Goal: Use online tool/utility: Utilize a website feature to perform a specific function

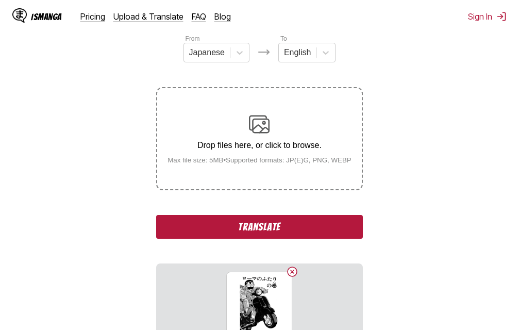
click at [223, 226] on button "Translate" at bounding box center [259, 227] width 206 height 24
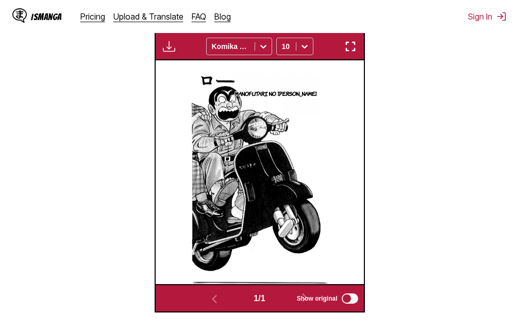
scroll to position [291, 0]
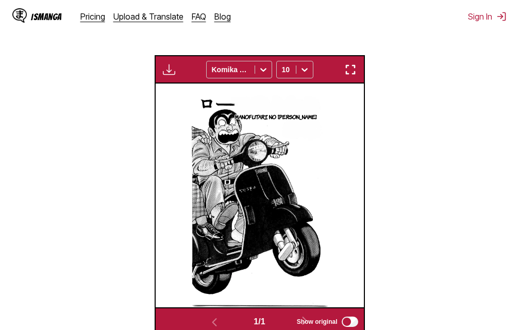
click at [348, 68] on img "button" at bounding box center [350, 69] width 12 height 12
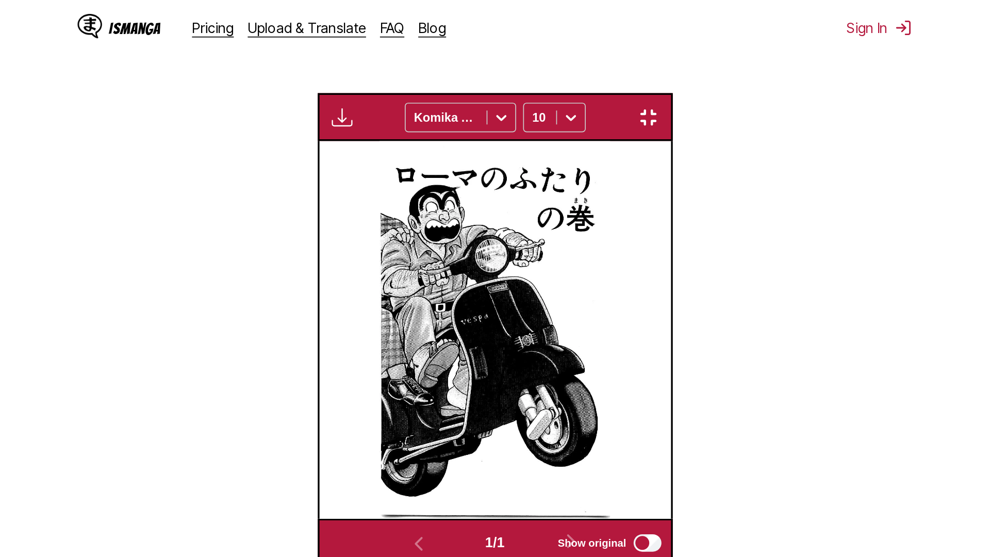
scroll to position [108, 0]
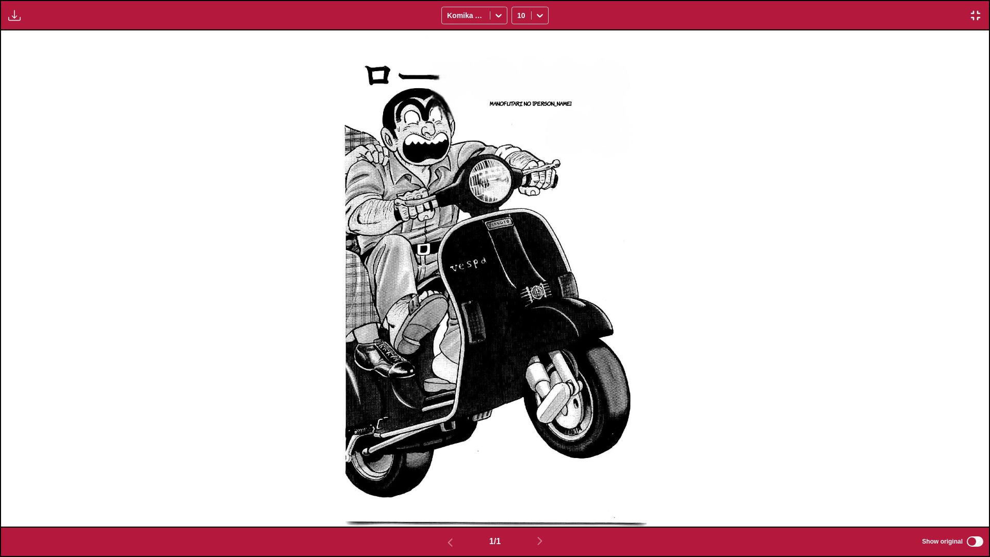
click at [519, 15] on img "button" at bounding box center [975, 15] width 12 height 12
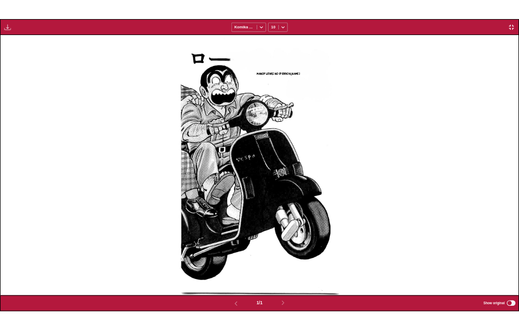
scroll to position [270, 0]
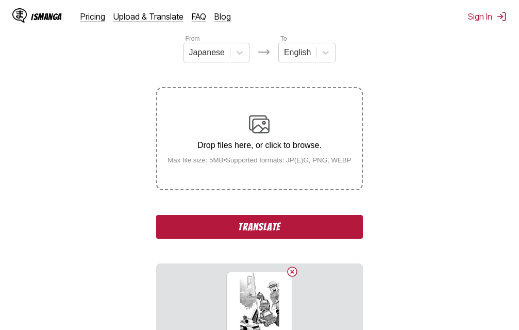
click at [257, 226] on button "Translate" at bounding box center [259, 227] width 206 height 24
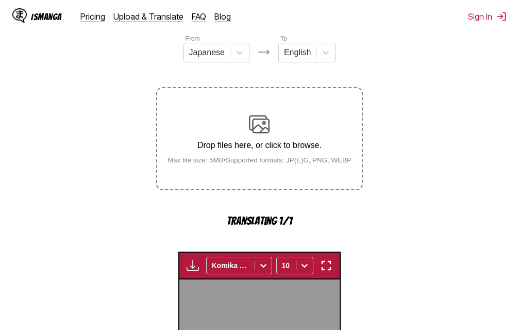
scroll to position [332, 0]
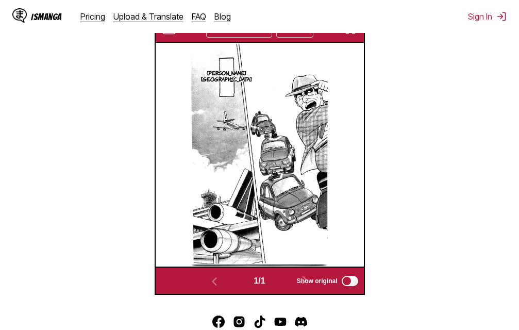
click at [355, 34] on img "button" at bounding box center [350, 29] width 12 height 12
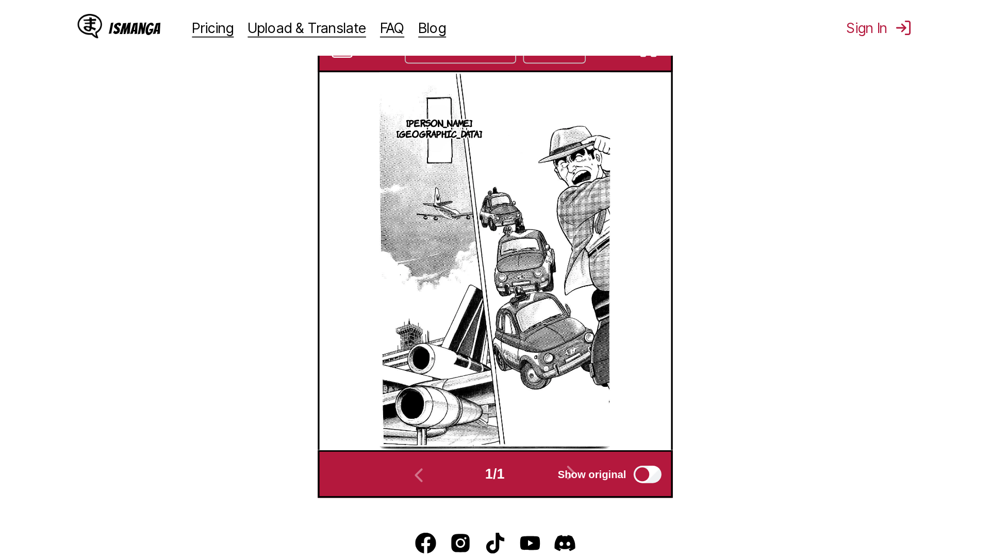
scroll to position [108, 0]
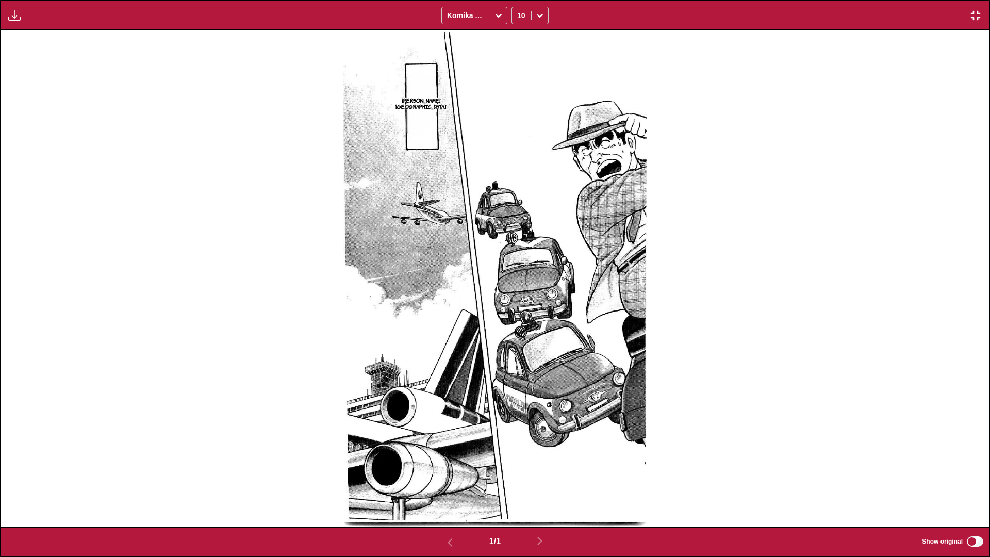
click at [519, 9] on img "button" at bounding box center [975, 15] width 12 height 12
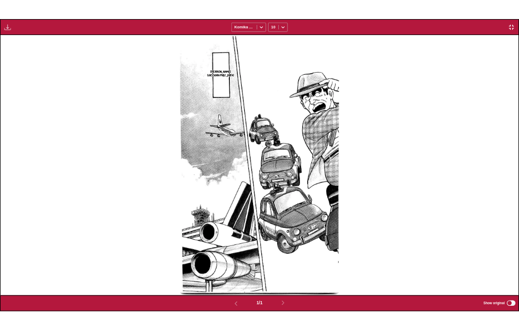
scroll to position [270, 0]
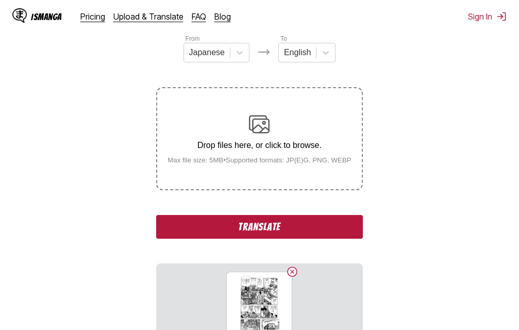
click at [257, 227] on button "Translate" at bounding box center [259, 227] width 206 height 24
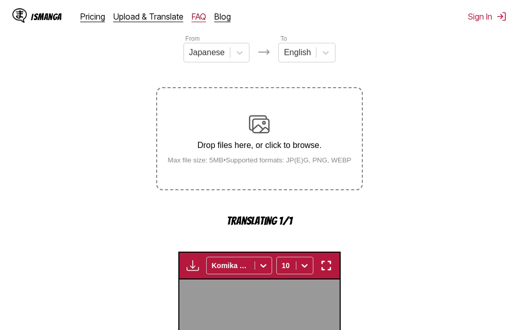
scroll to position [332, 0]
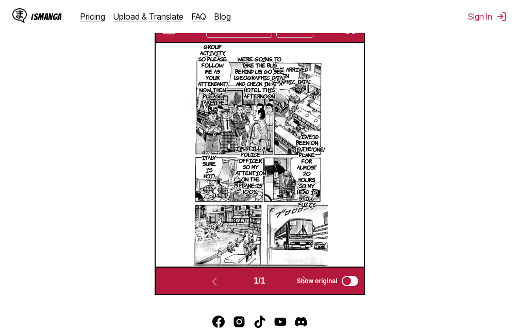
click at [353, 34] on img "button" at bounding box center [350, 29] width 12 height 12
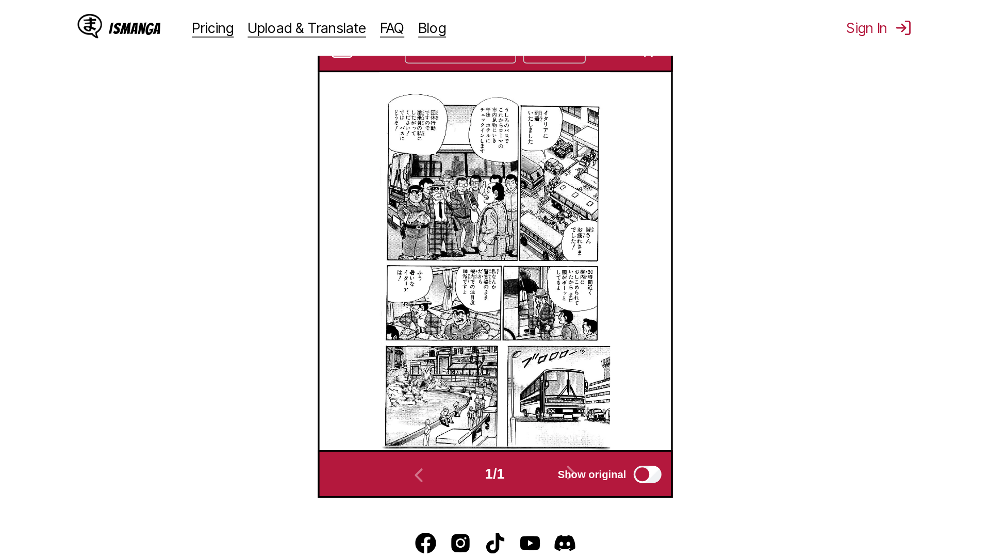
scroll to position [108, 0]
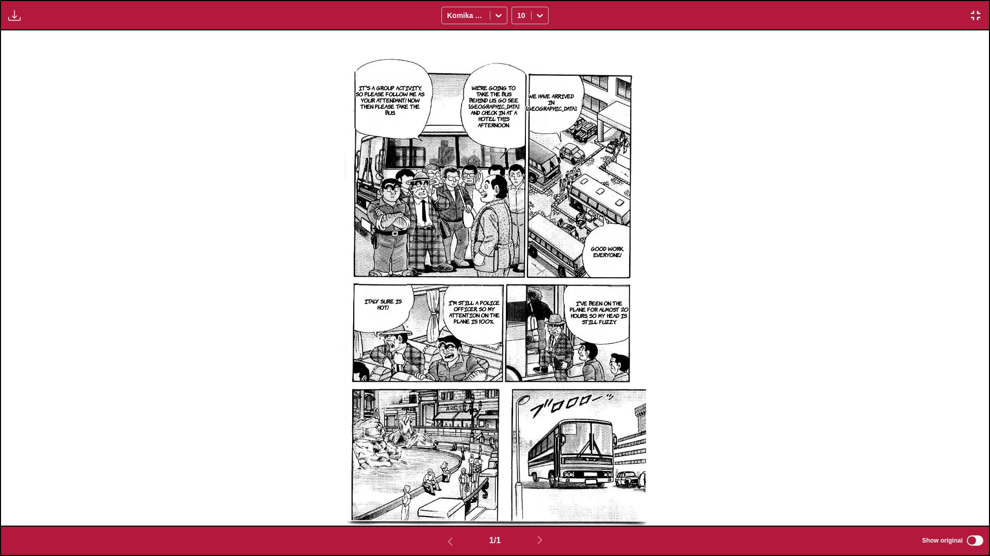
click at [519, 20] on img "button" at bounding box center [975, 15] width 12 height 12
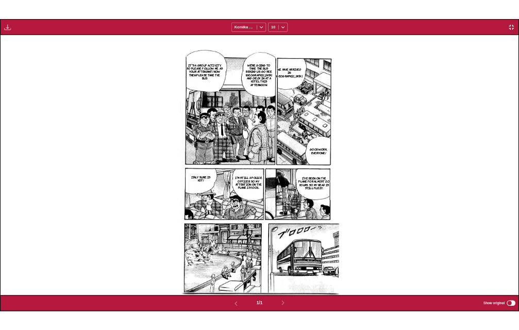
scroll to position [270, 0]
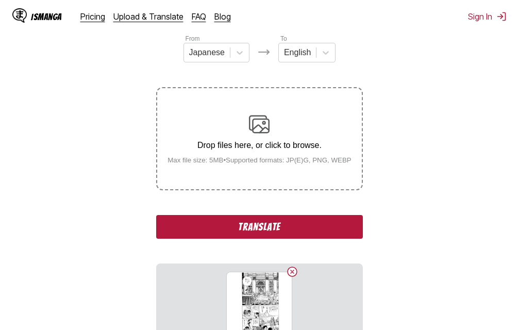
click at [217, 223] on button "Translate" at bounding box center [259, 227] width 206 height 24
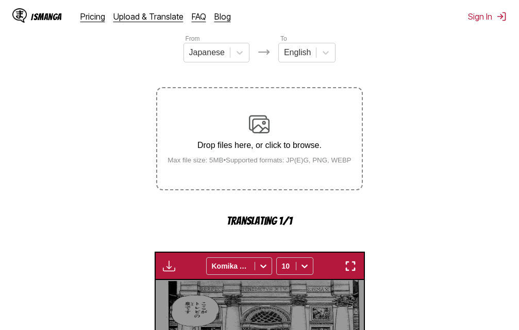
scroll to position [332, 0]
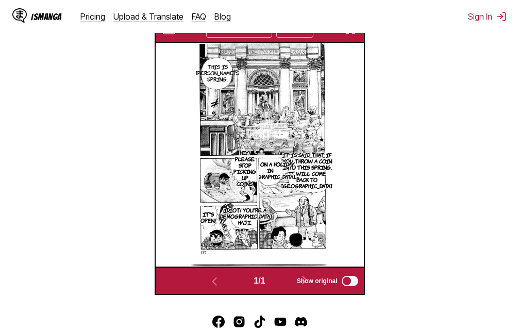
click at [351, 35] on img "button" at bounding box center [350, 29] width 12 height 12
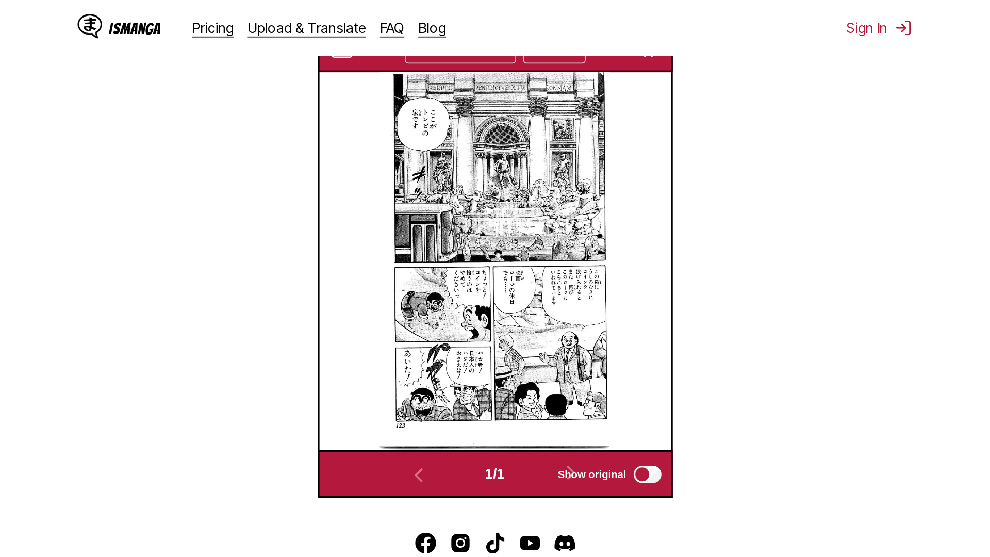
scroll to position [108, 0]
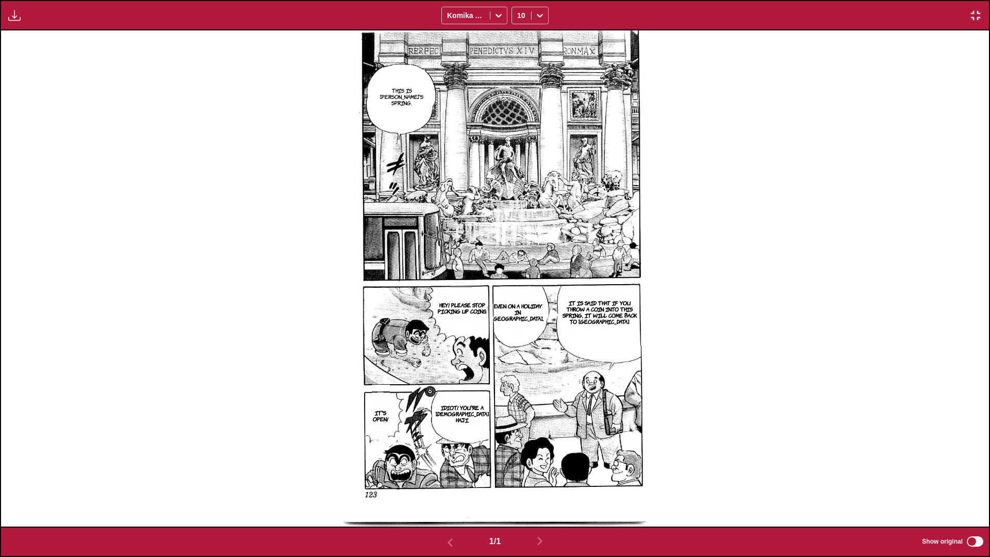
click at [519, 15] on img "button" at bounding box center [975, 15] width 12 height 12
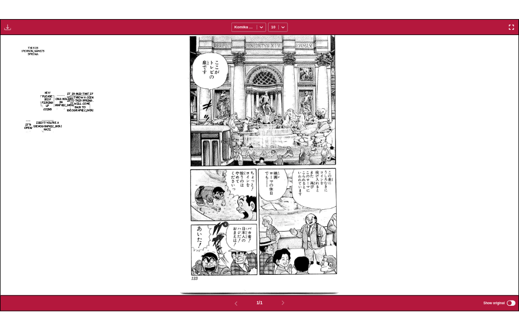
scroll to position [270, 0]
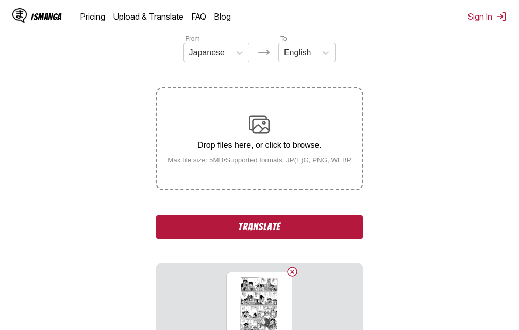
click at [244, 236] on button "Translate" at bounding box center [259, 227] width 206 height 24
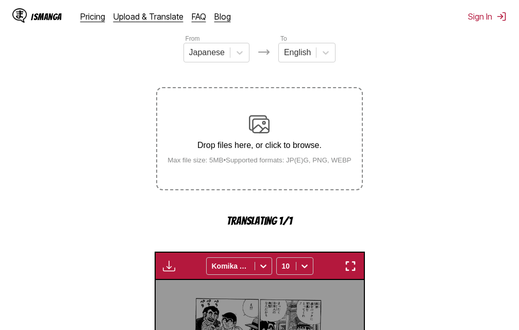
scroll to position [332, 0]
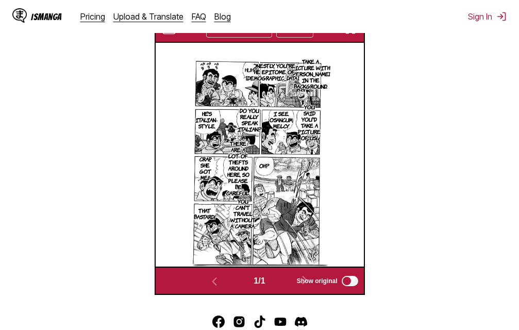
click at [348, 35] on img "button" at bounding box center [350, 29] width 12 height 12
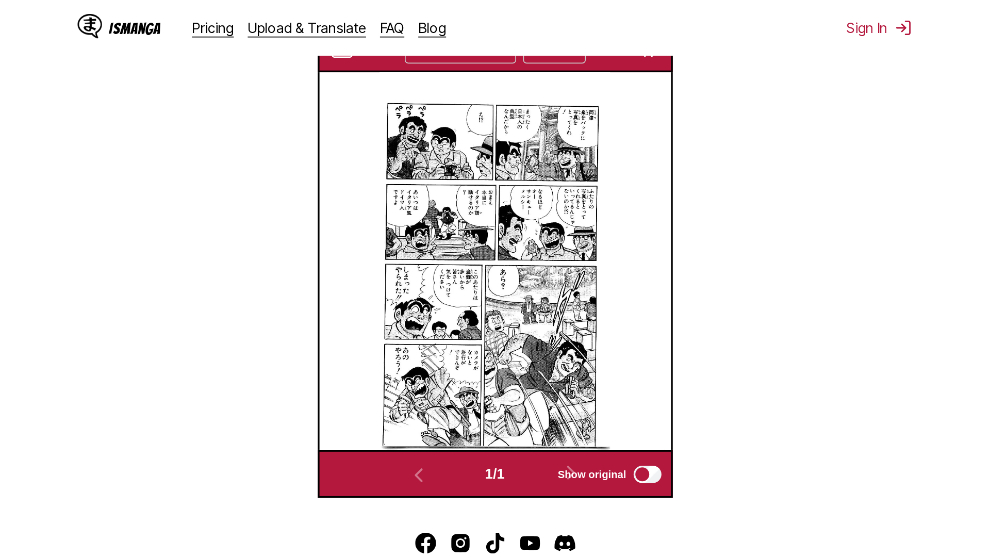
scroll to position [108, 0]
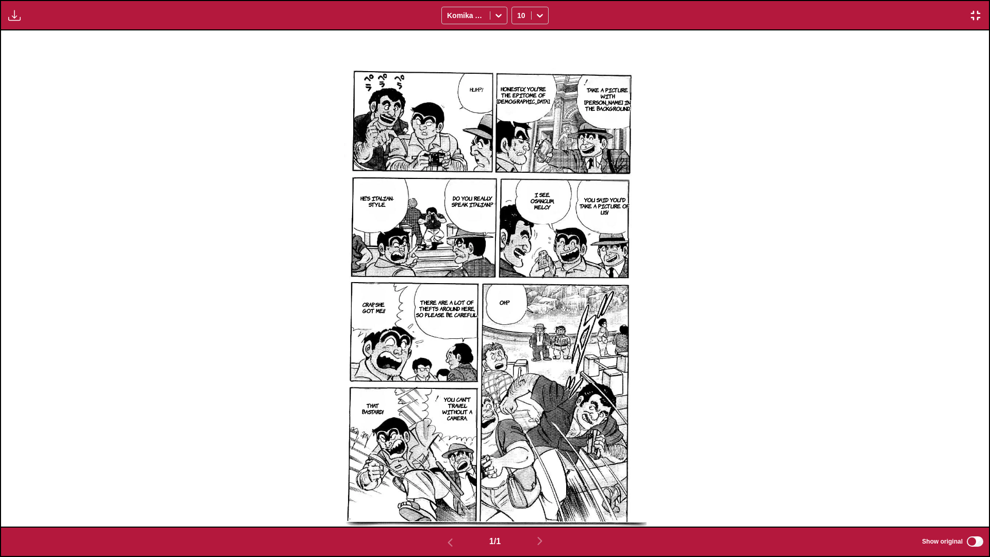
click at [519, 20] on img "button" at bounding box center [975, 15] width 12 height 12
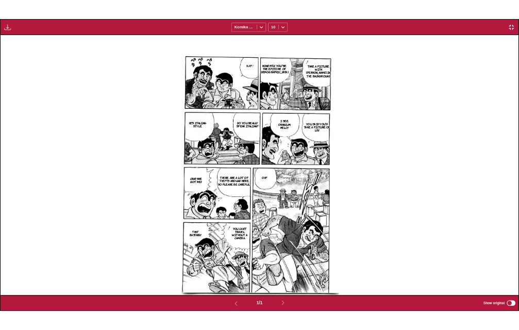
scroll to position [270, 0]
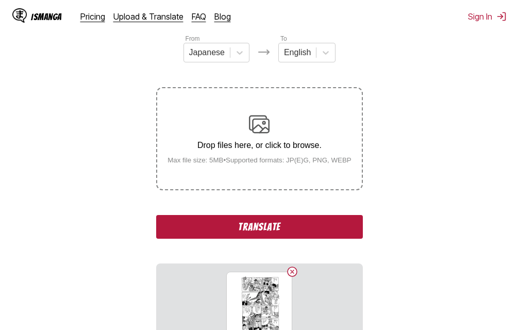
click at [217, 231] on button "Translate" at bounding box center [259, 227] width 206 height 24
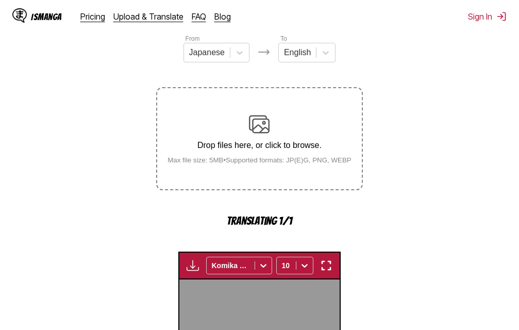
scroll to position [332, 0]
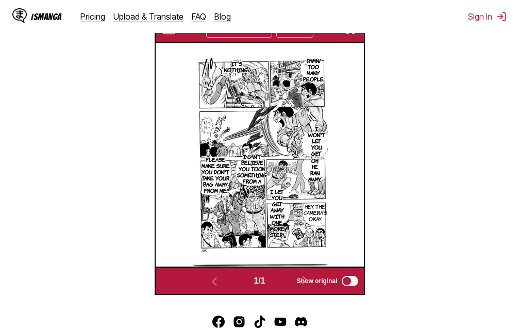
click at [349, 35] on img "button" at bounding box center [350, 29] width 12 height 12
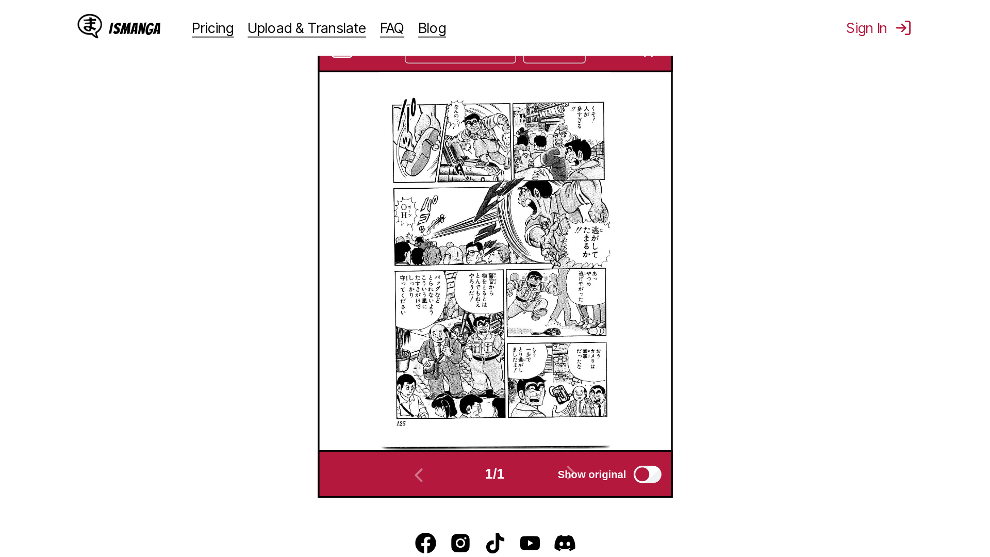
scroll to position [108, 0]
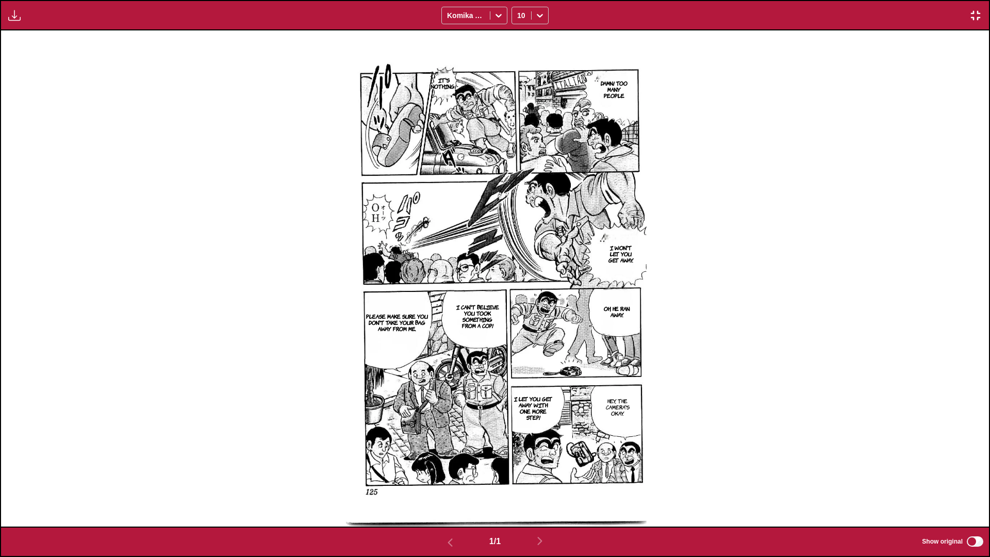
click at [519, 21] on img "button" at bounding box center [975, 15] width 12 height 12
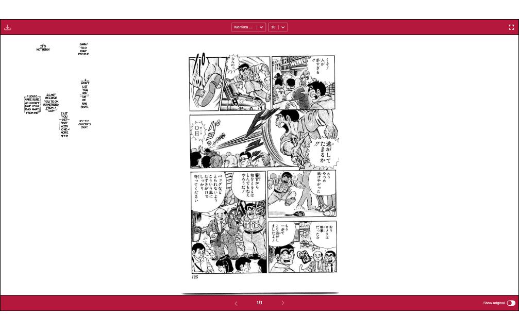
scroll to position [270, 0]
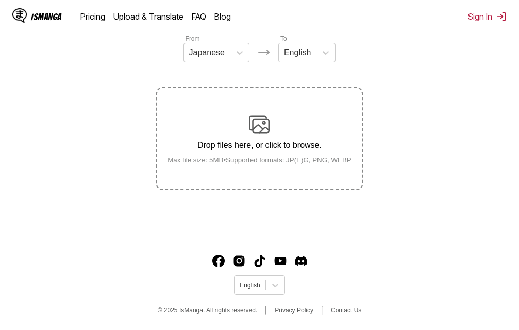
scroll to position [131, 0]
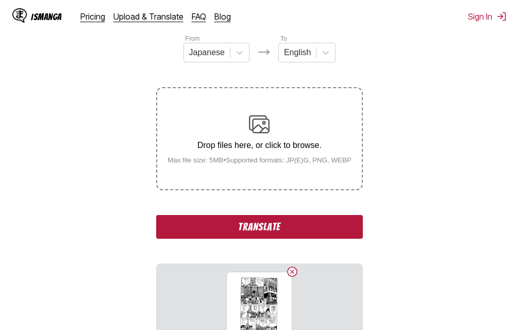
click at [214, 219] on button "Translate" at bounding box center [259, 227] width 206 height 24
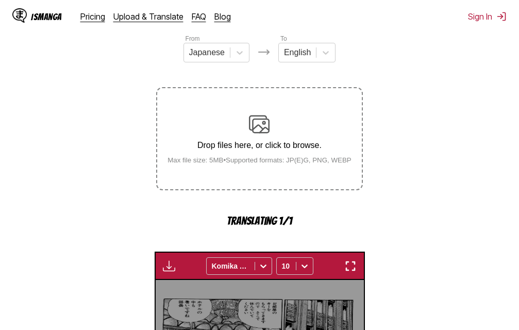
scroll to position [332, 0]
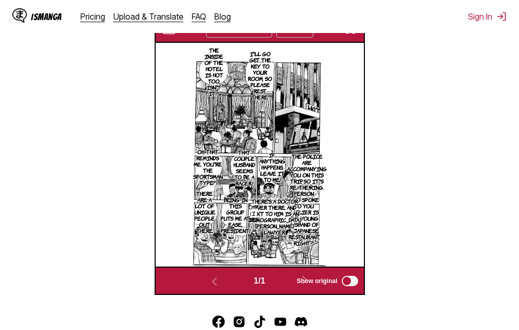
click at [350, 35] on img "button" at bounding box center [350, 29] width 12 height 12
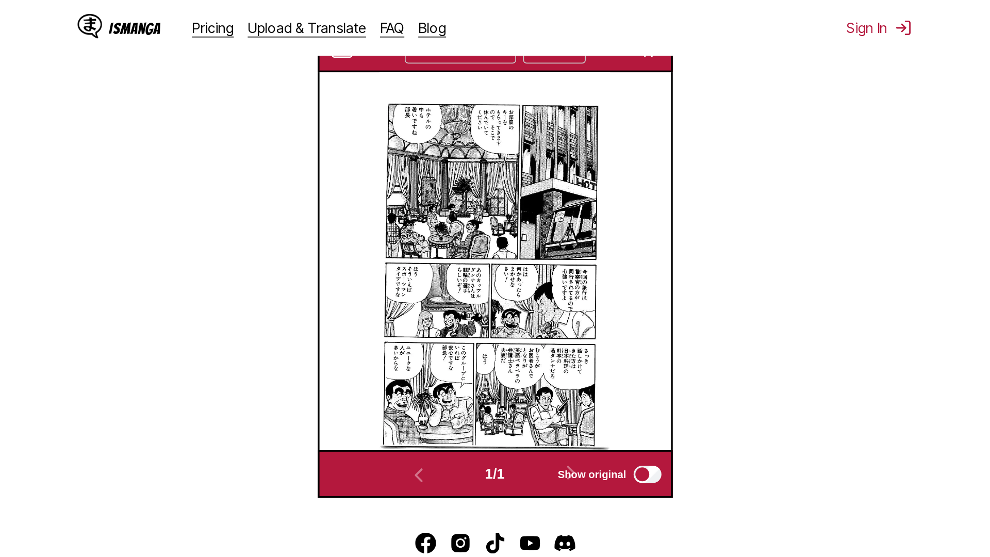
scroll to position [108, 0]
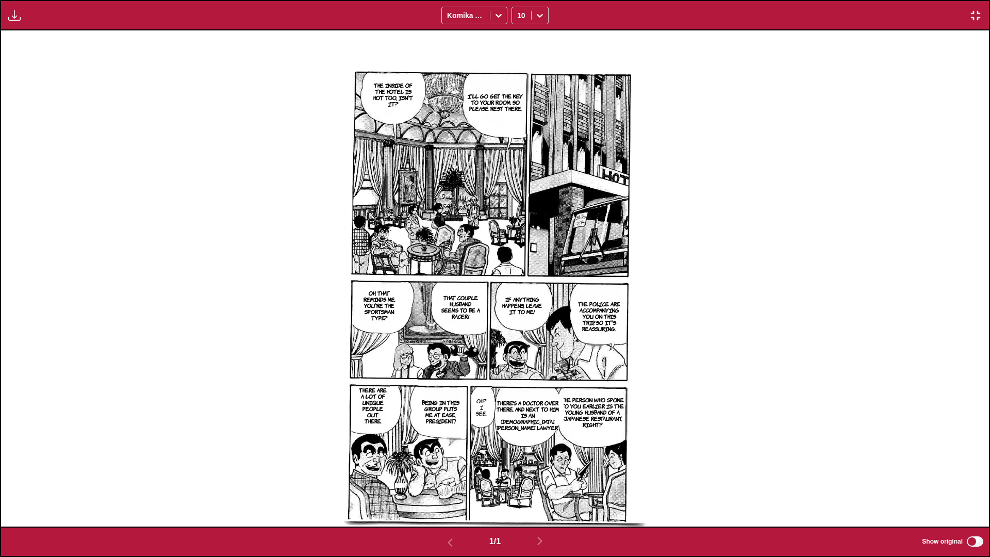
click at [519, 19] on img "button" at bounding box center [975, 15] width 12 height 12
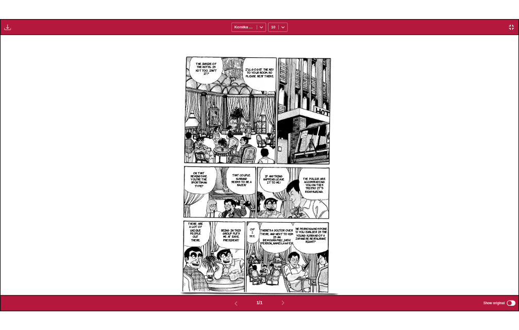
scroll to position [270, 0]
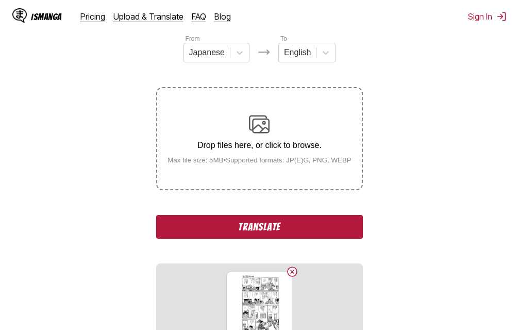
click at [262, 223] on button "Translate" at bounding box center [259, 227] width 206 height 24
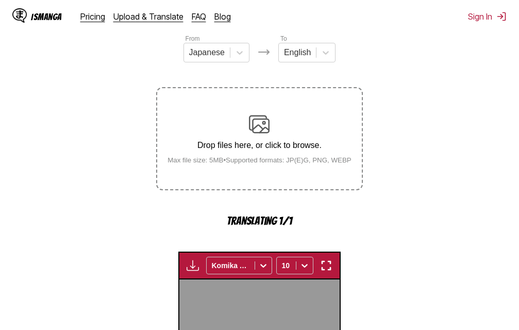
scroll to position [332, 0]
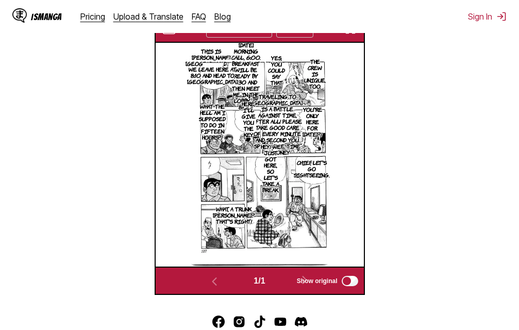
click at [351, 35] on img "button" at bounding box center [350, 29] width 12 height 12
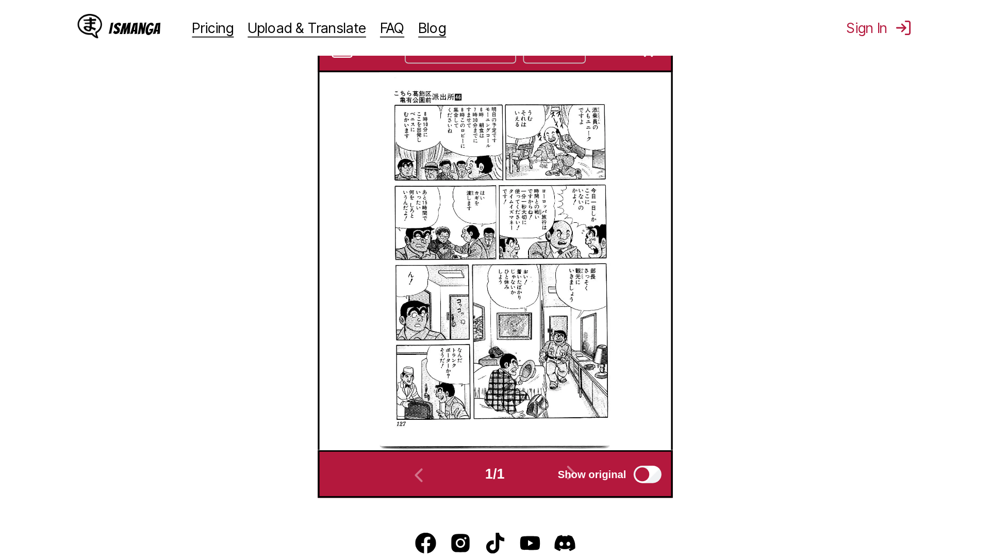
scroll to position [108, 0]
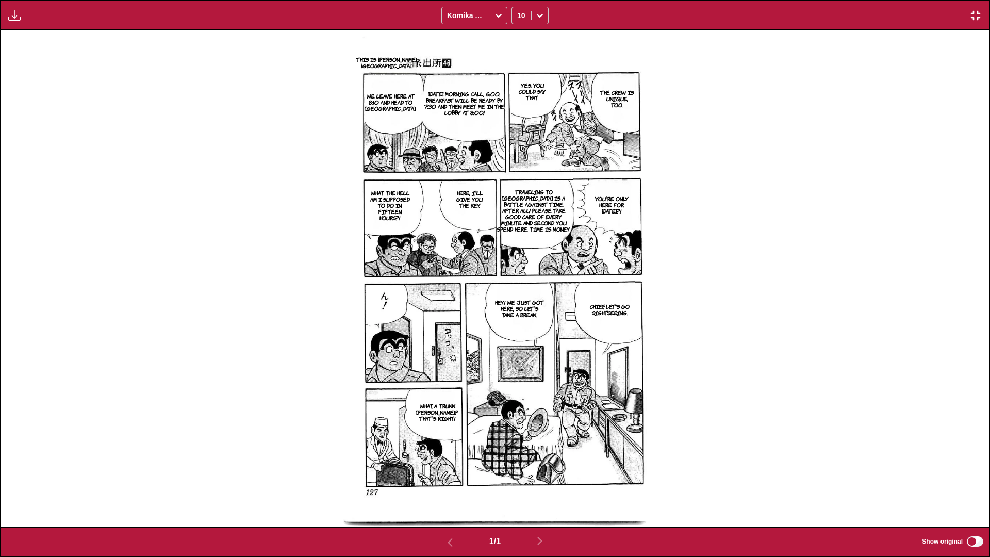
click at [519, 19] on button "button" at bounding box center [975, 15] width 19 height 13
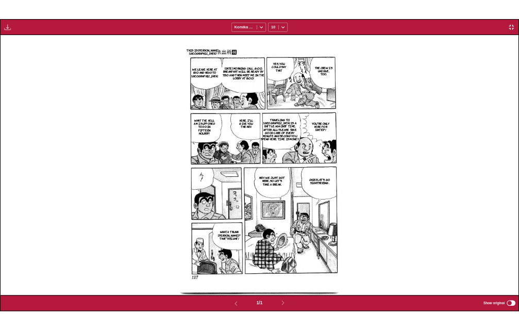
scroll to position [270, 0]
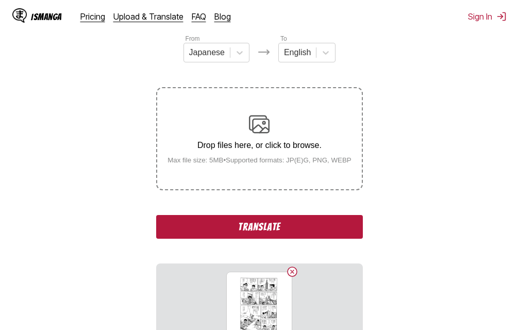
click at [212, 226] on button "Translate" at bounding box center [259, 227] width 206 height 24
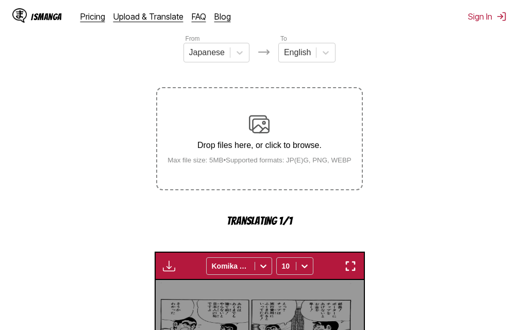
scroll to position [332, 0]
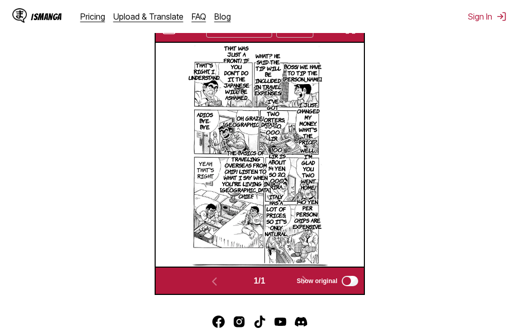
click at [348, 35] on img "button" at bounding box center [350, 29] width 12 height 12
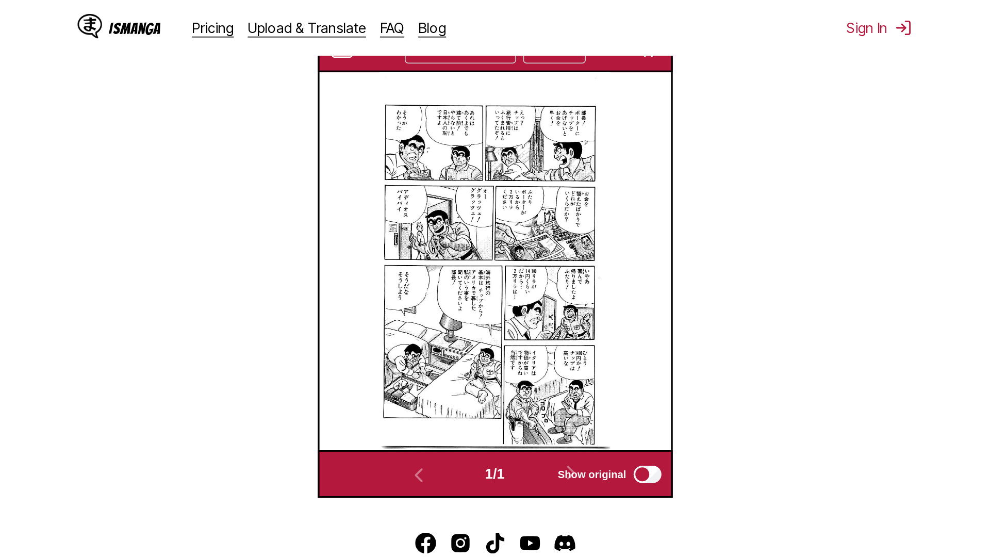
scroll to position [108, 0]
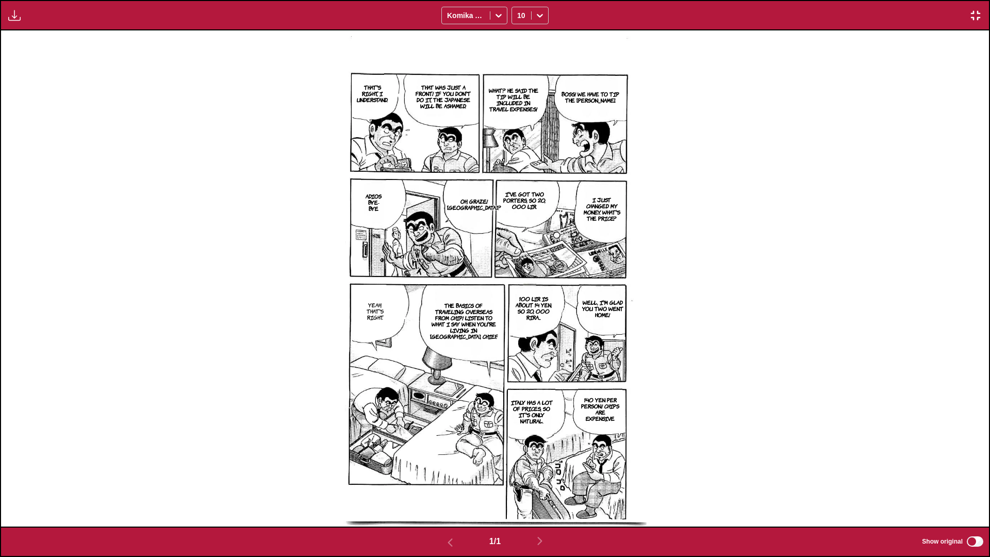
click at [519, 17] on img "button" at bounding box center [975, 15] width 12 height 12
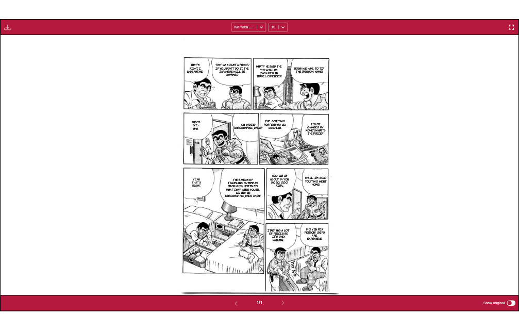
scroll to position [270, 0]
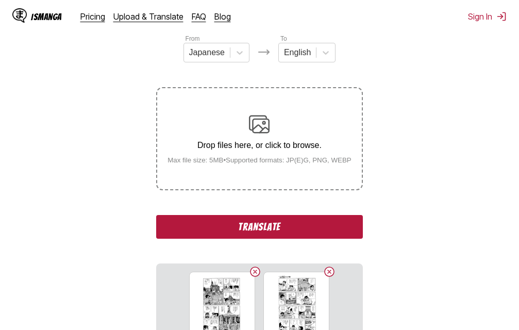
click at [257, 158] on div "Drop files here, or click to browse. Max file size: 5MB • Supported formats: JP…" at bounding box center [259, 139] width 201 height 50
click at [0, 0] on input "Drop files here, or click to browse. Max file size: 5MB • Supported formats: JP…" at bounding box center [0, 0] width 0 height 0
click at [280, 224] on button "Translate" at bounding box center [259, 227] width 206 height 24
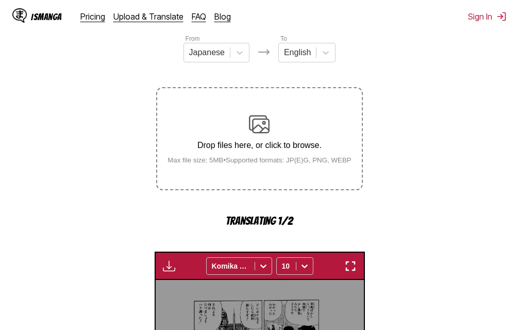
scroll to position [332, 0]
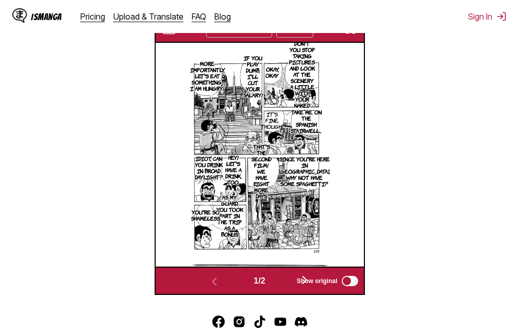
click at [350, 35] on img "button" at bounding box center [350, 29] width 12 height 12
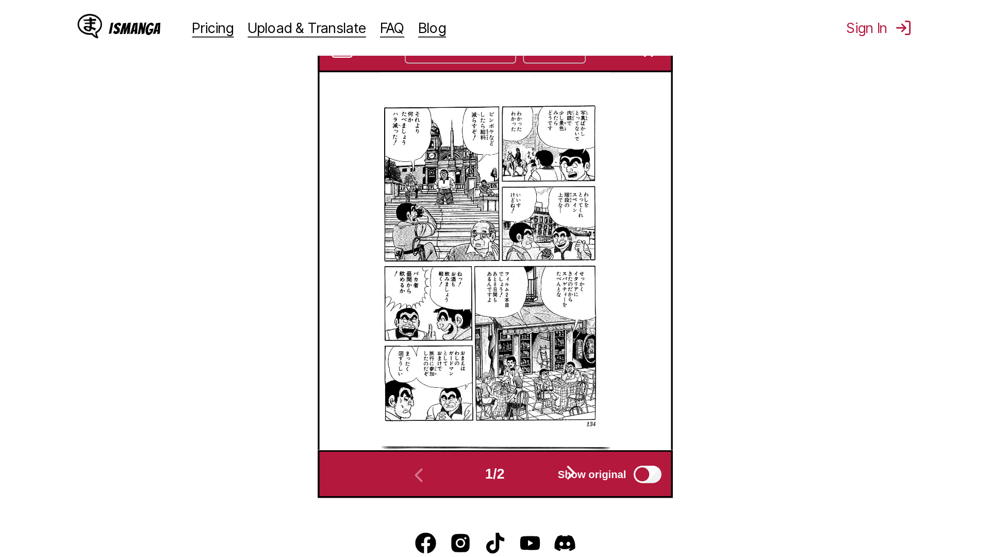
scroll to position [108, 0]
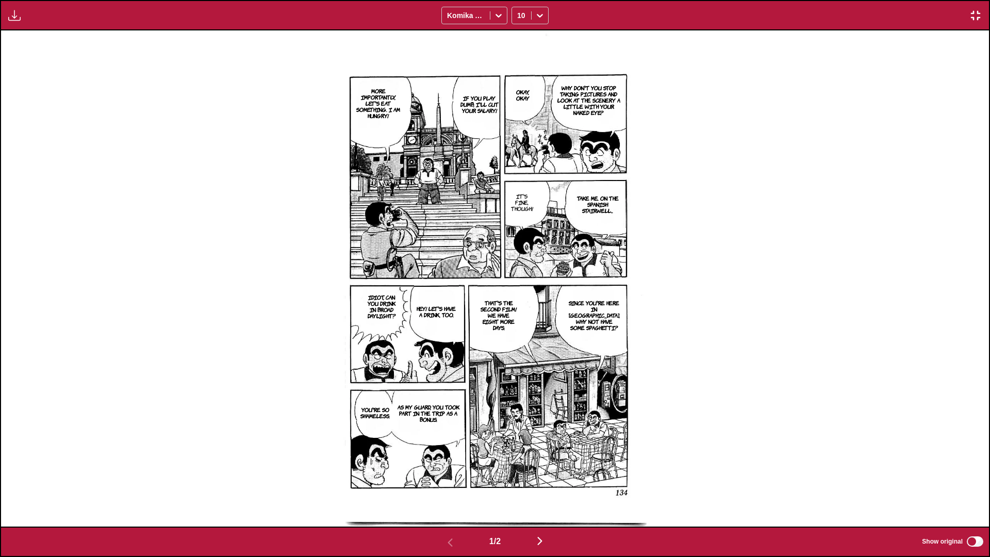
click at [519, 330] on img "button" at bounding box center [540, 541] width 12 height 12
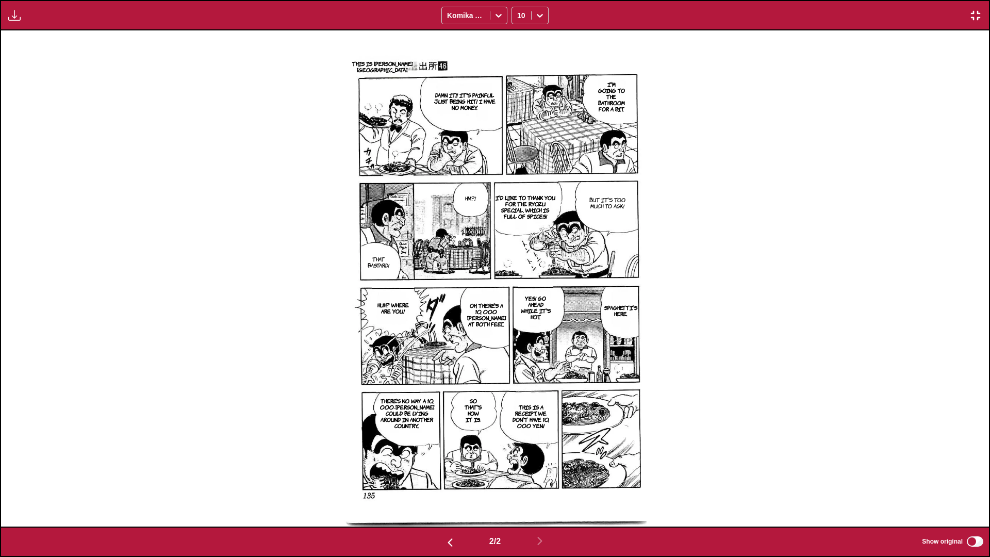
click at [519, 17] on img "button" at bounding box center [975, 15] width 12 height 12
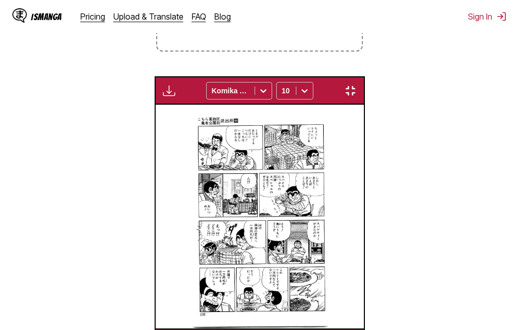
scroll to position [0, 208]
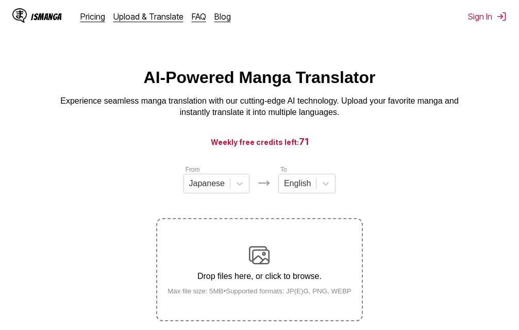
scroll to position [131, 0]
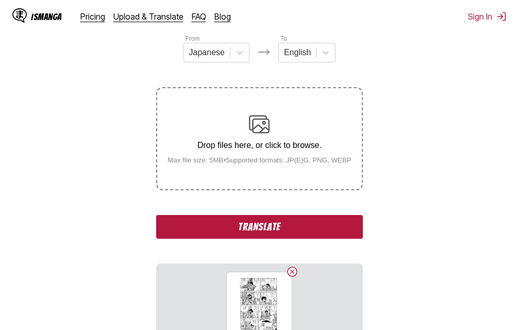
click at [271, 225] on button "Translate" at bounding box center [259, 227] width 206 height 24
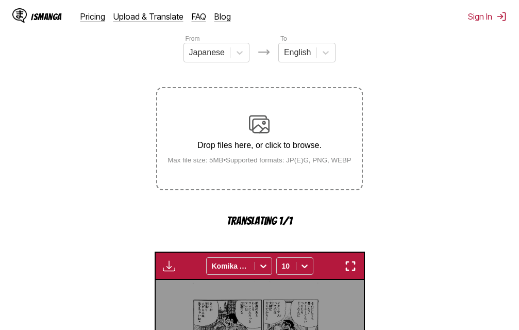
scroll to position [332, 0]
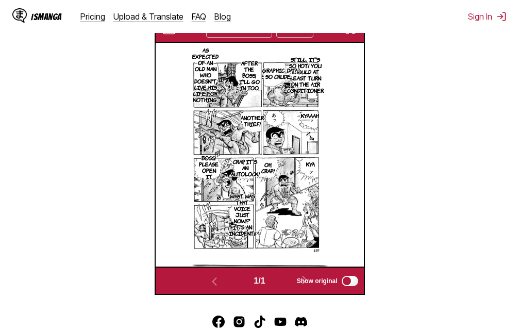
click at [354, 35] on img "button" at bounding box center [350, 29] width 12 height 12
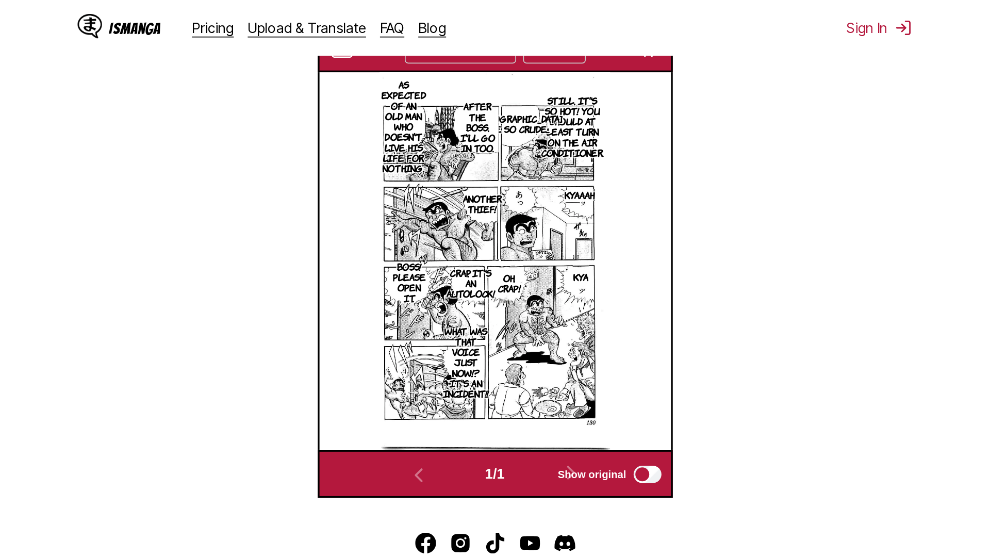
scroll to position [108, 0]
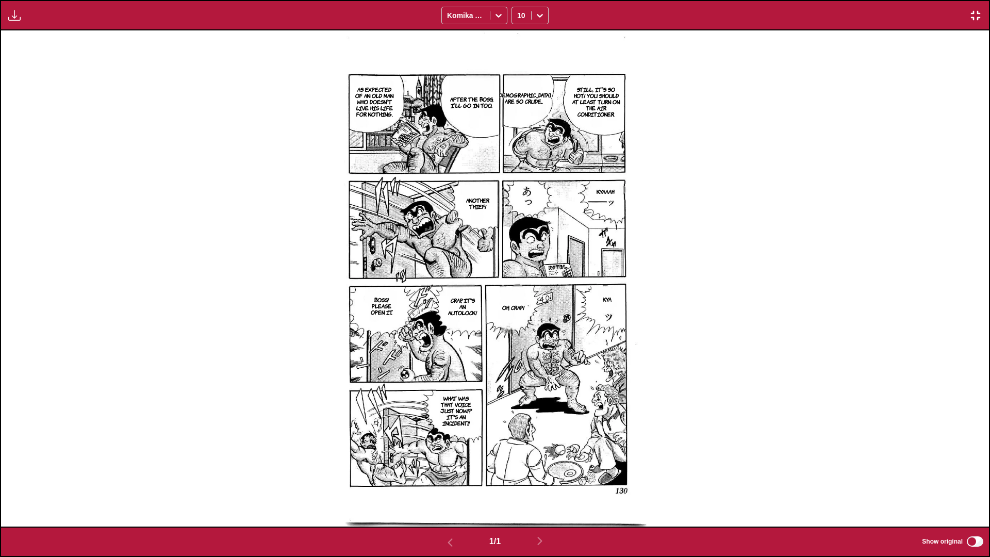
click at [519, 17] on img "button" at bounding box center [975, 15] width 12 height 12
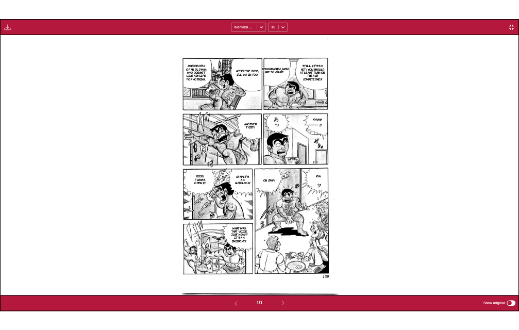
scroll to position [270, 0]
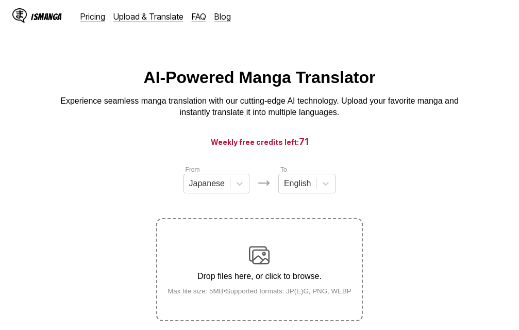
scroll to position [131, 0]
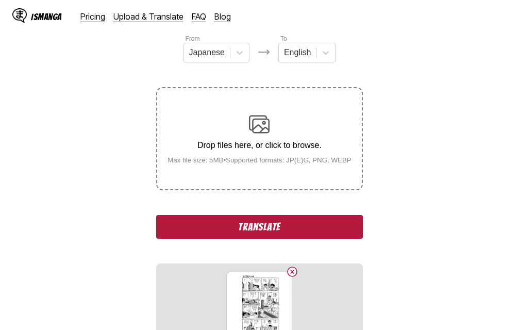
click at [288, 229] on button "Translate" at bounding box center [259, 227] width 206 height 24
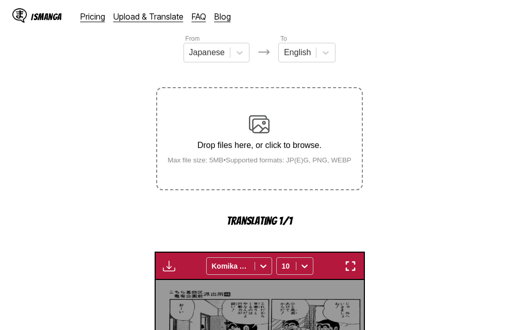
scroll to position [332, 0]
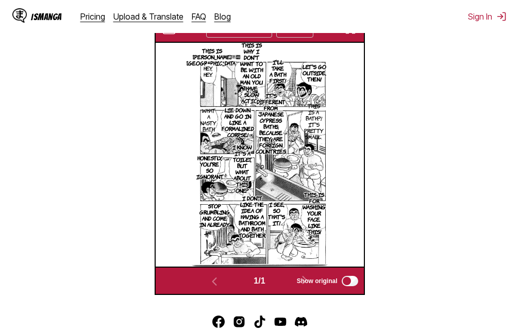
click at [350, 34] on img "button" at bounding box center [350, 29] width 12 height 12
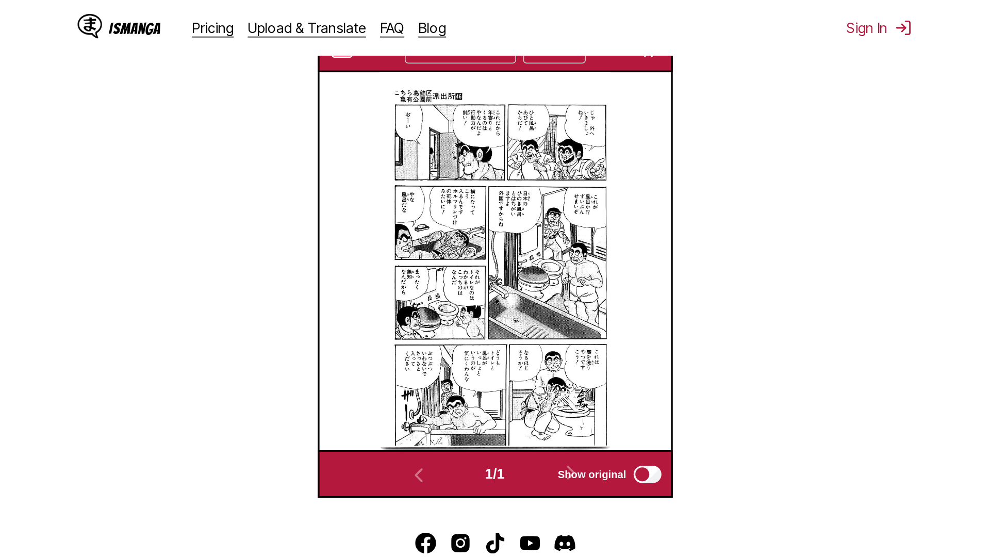
scroll to position [108, 0]
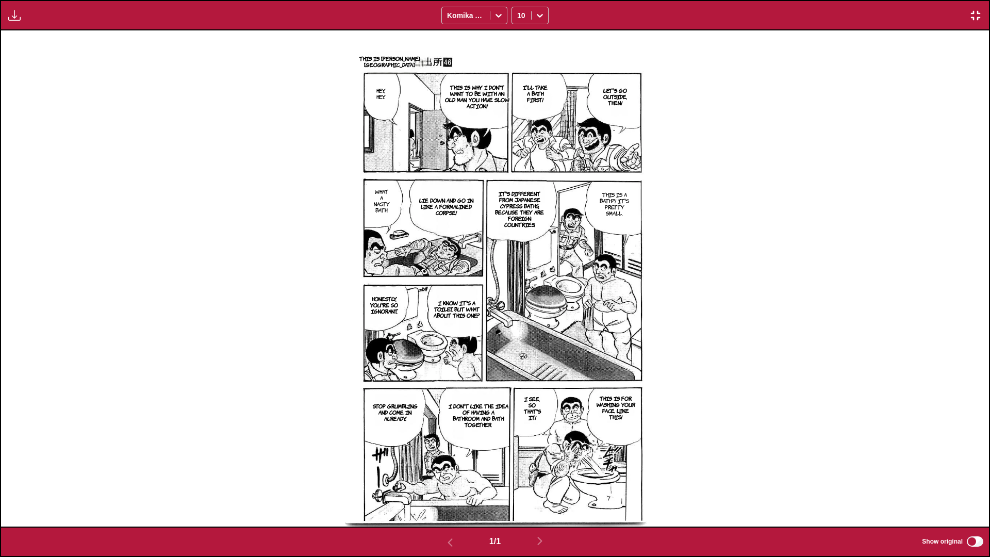
click at [519, 13] on img "button" at bounding box center [975, 15] width 12 height 12
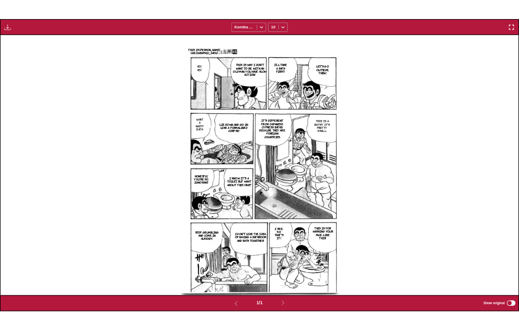
scroll to position [270, 0]
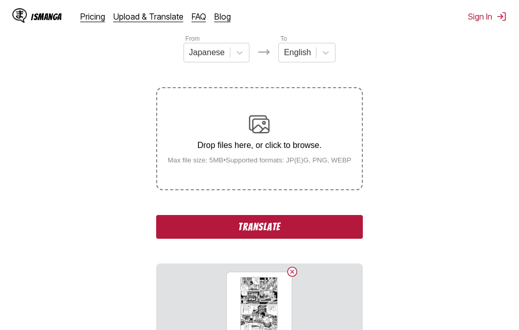
click at [270, 229] on button "Translate" at bounding box center [259, 227] width 206 height 24
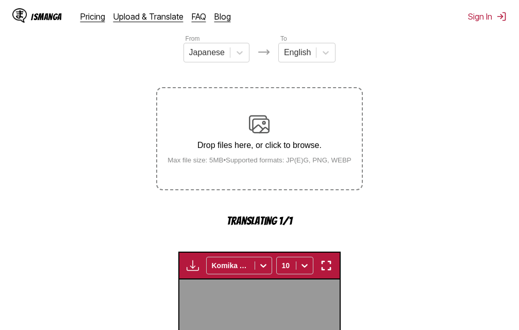
scroll to position [332, 0]
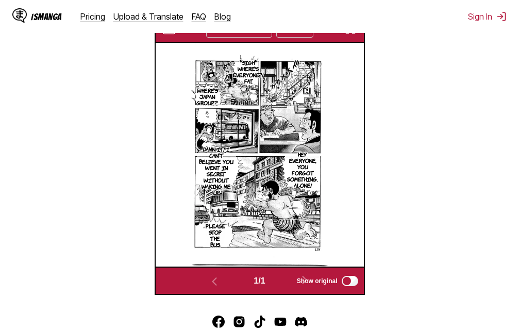
click at [349, 35] on img "button" at bounding box center [350, 29] width 12 height 12
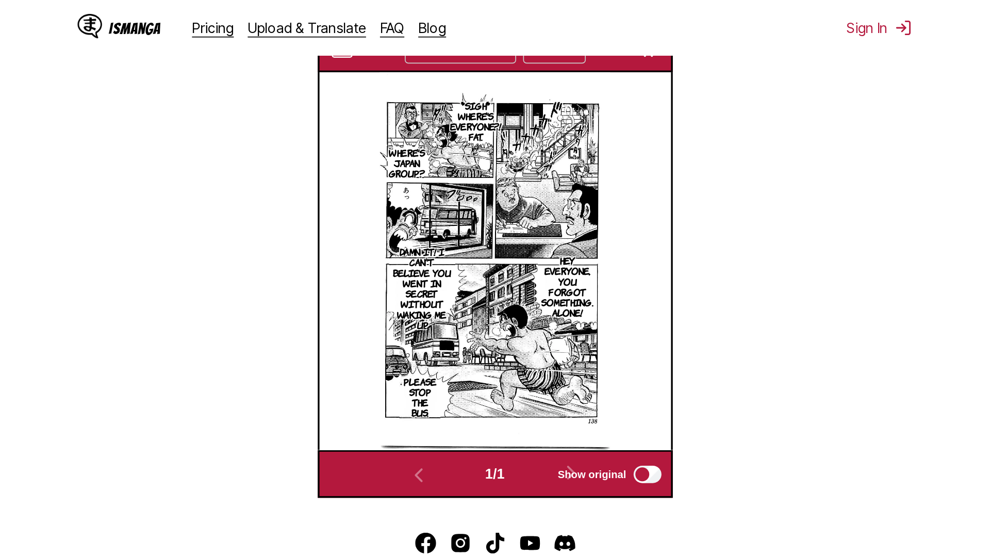
scroll to position [108, 0]
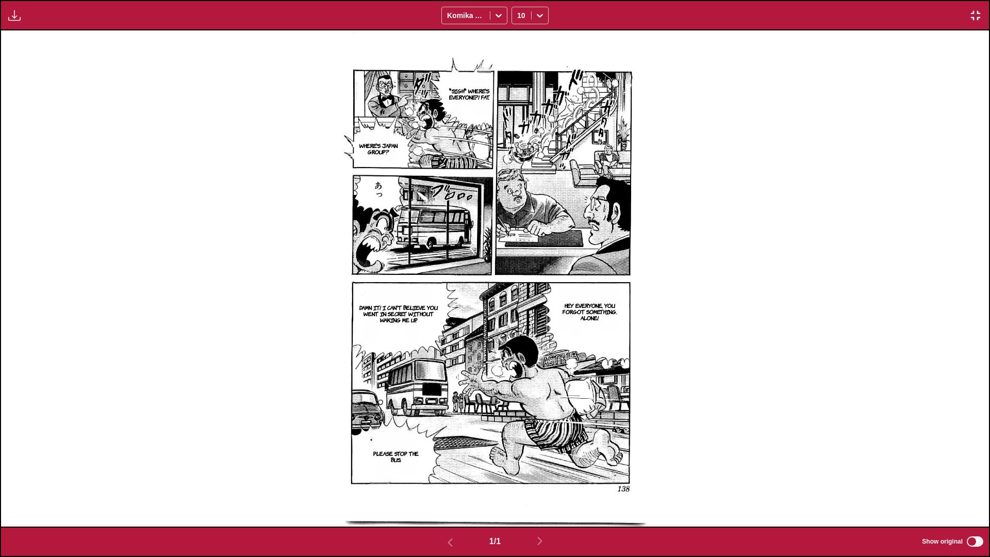
click at [519, 11] on img "button" at bounding box center [975, 15] width 12 height 12
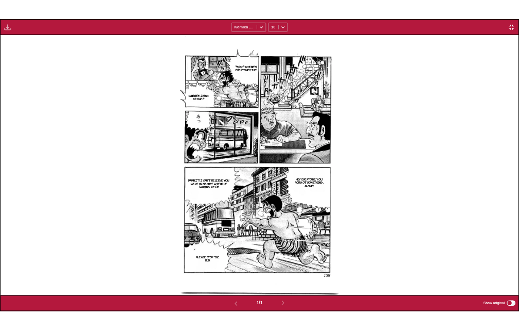
scroll to position [270, 0]
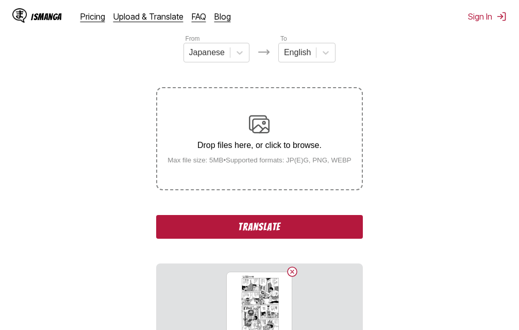
click at [273, 224] on button "Translate" at bounding box center [259, 227] width 206 height 24
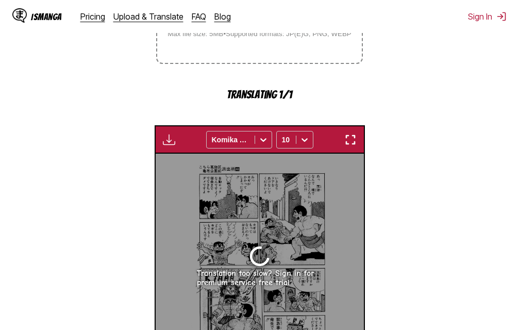
scroll to position [276, 0]
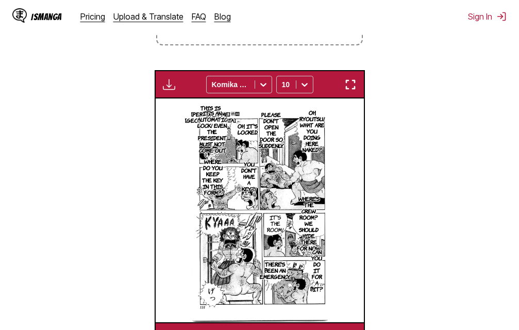
click at [354, 89] on img "button" at bounding box center [350, 84] width 12 height 12
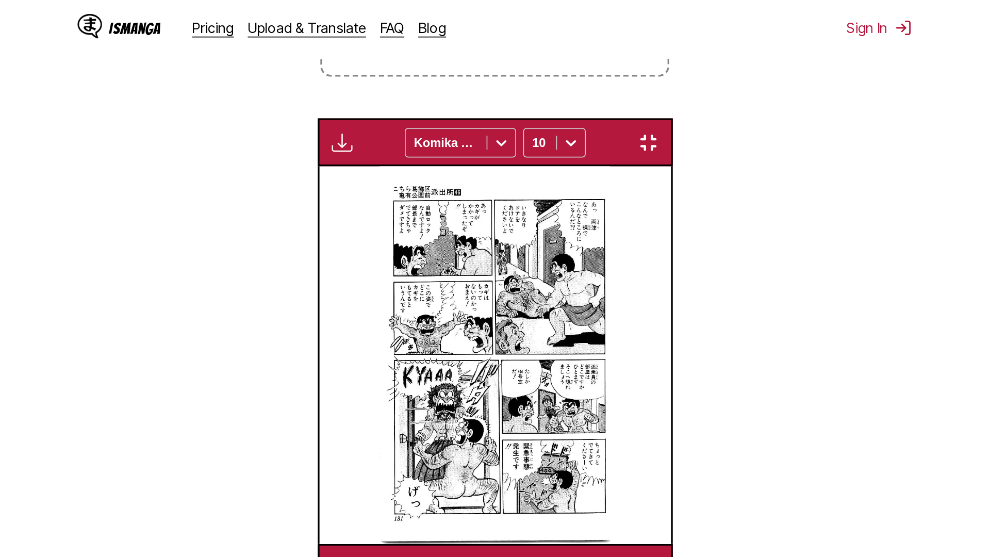
scroll to position [108, 0]
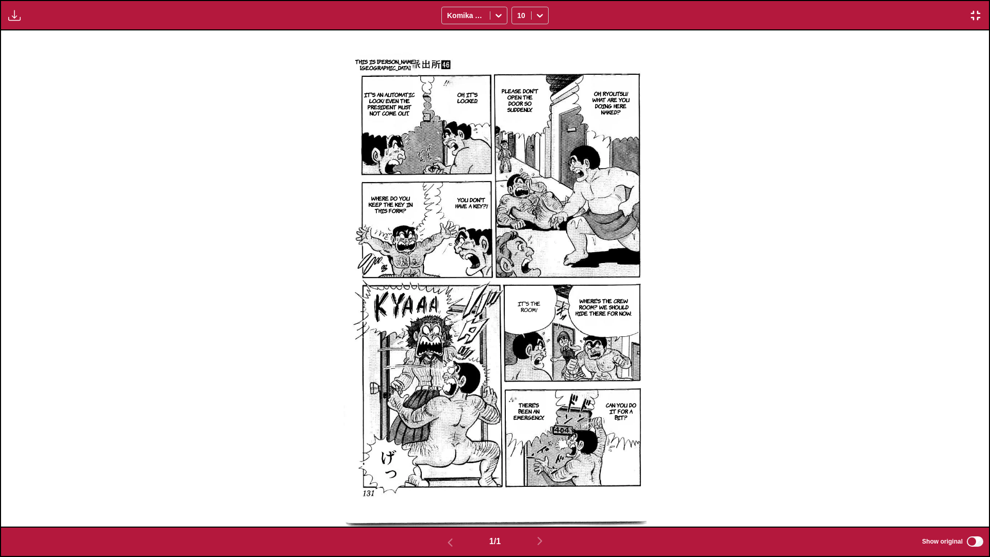
click at [519, 12] on img "button" at bounding box center [975, 15] width 12 height 12
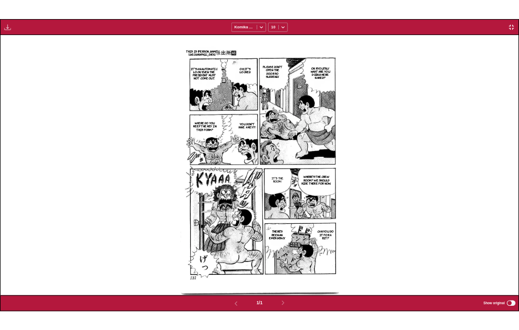
scroll to position [270, 0]
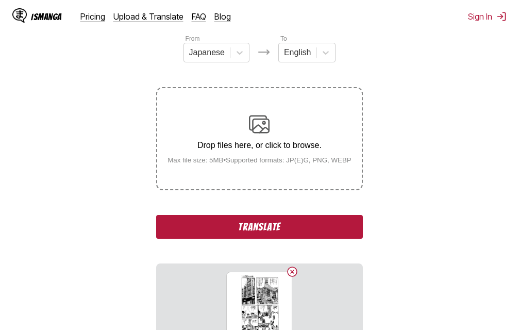
click at [267, 224] on button "Translate" at bounding box center [259, 227] width 206 height 24
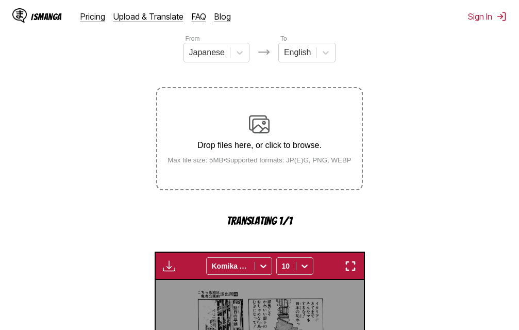
scroll to position [332, 0]
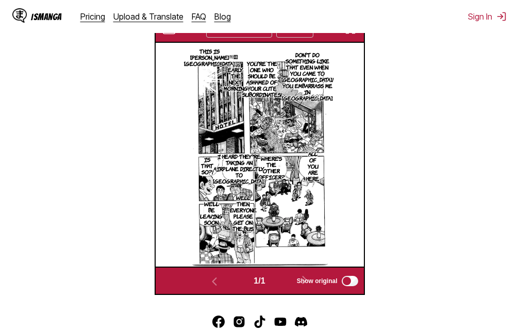
click at [349, 35] on img "button" at bounding box center [350, 29] width 12 height 12
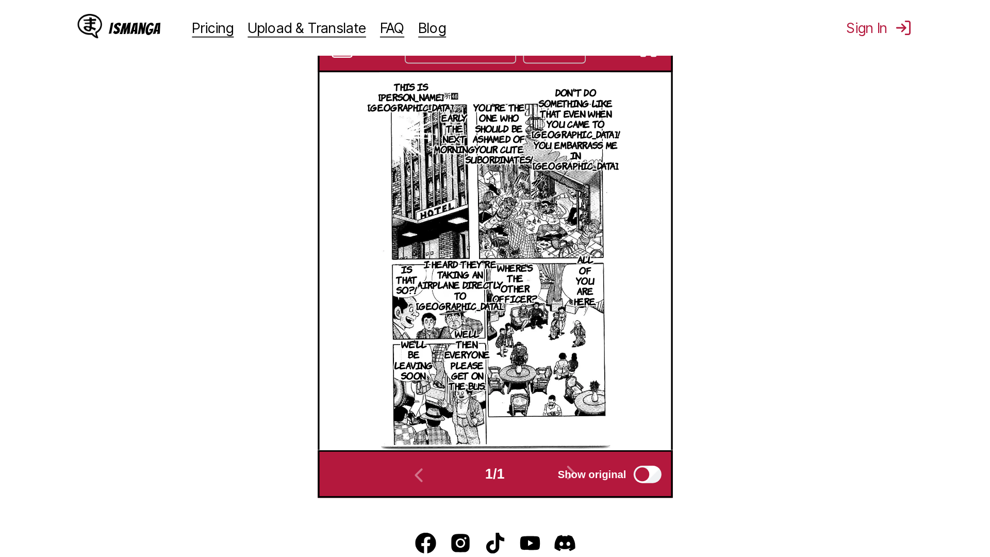
scroll to position [108, 0]
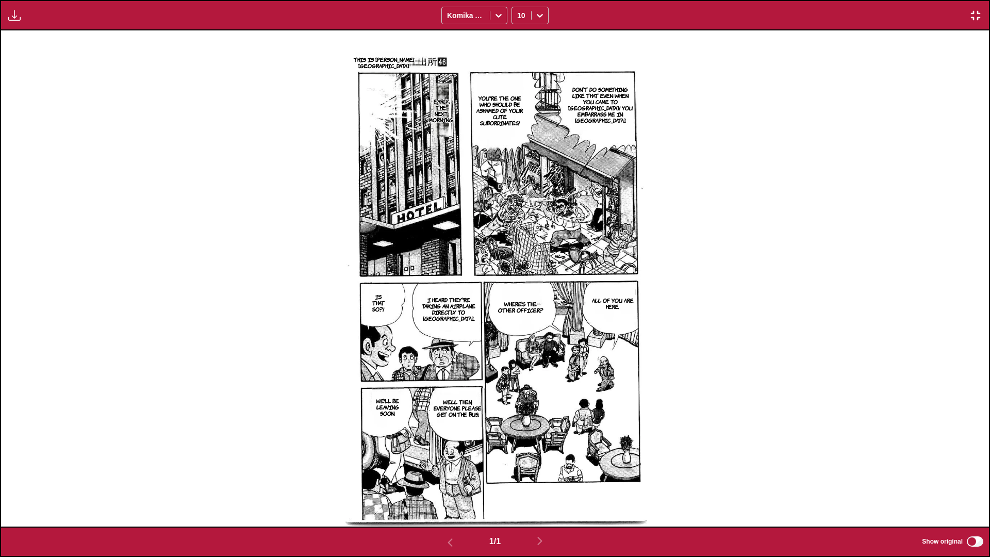
click at [519, 13] on img "button" at bounding box center [975, 15] width 12 height 12
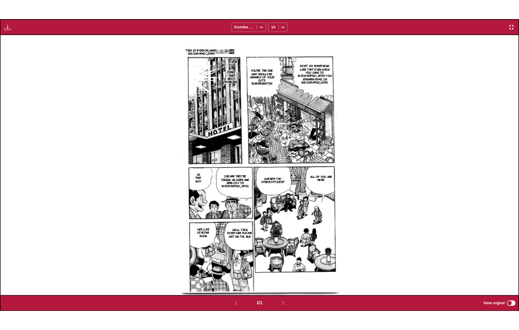
scroll to position [270, 0]
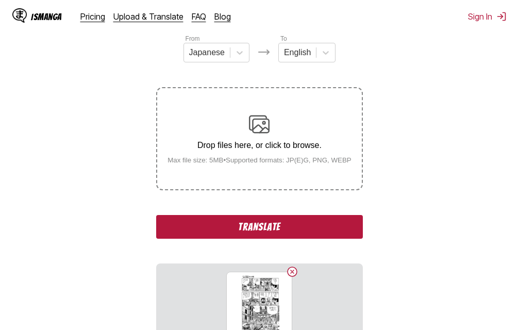
click at [273, 225] on button "Translate" at bounding box center [259, 227] width 206 height 24
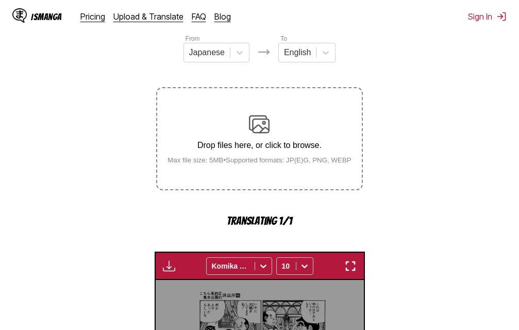
scroll to position [332, 0]
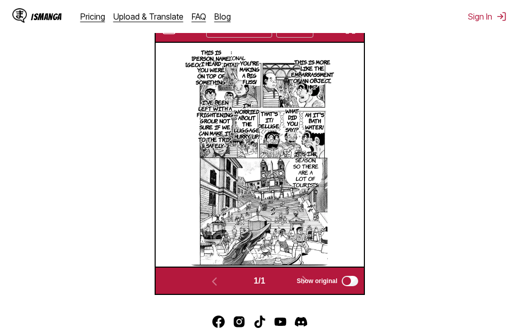
click at [350, 35] on img "button" at bounding box center [350, 29] width 12 height 12
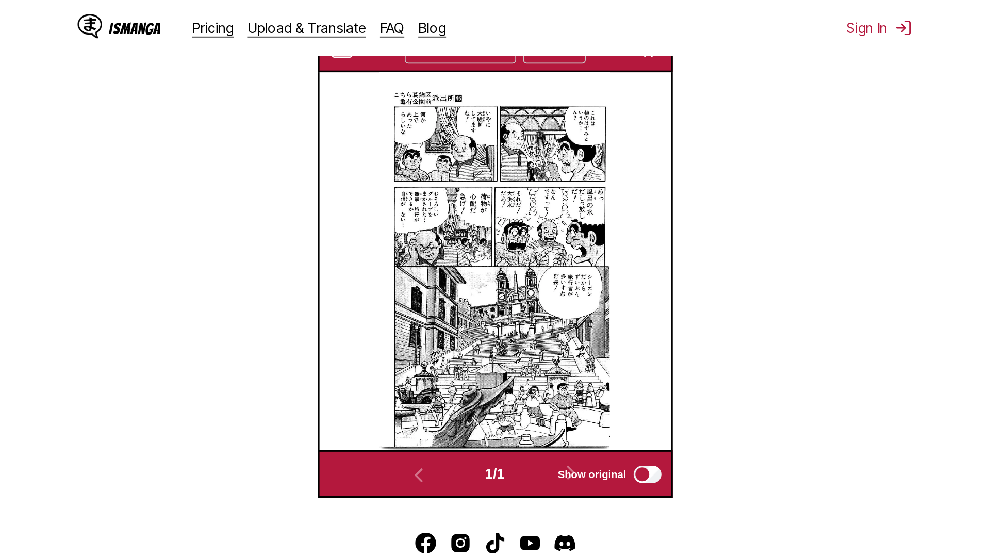
scroll to position [108, 0]
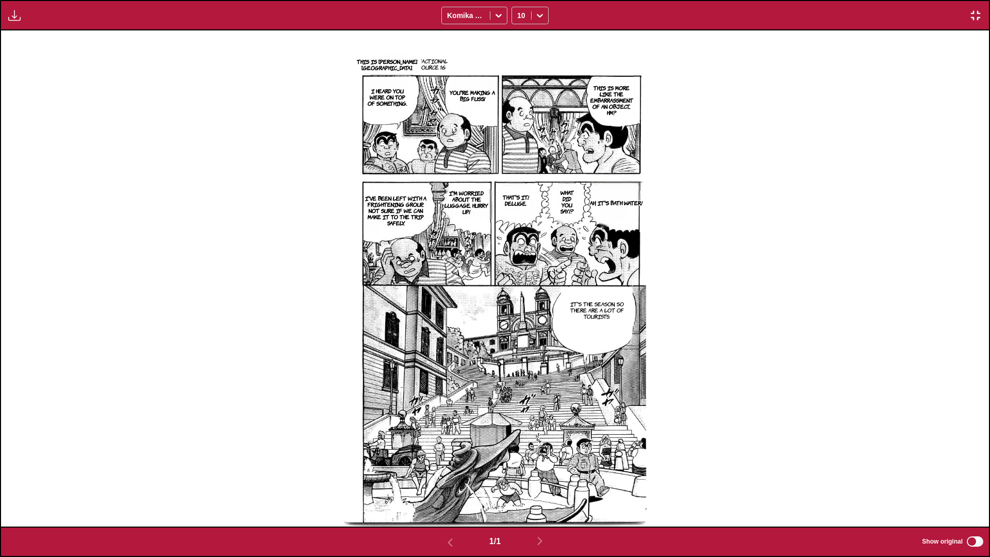
click at [519, 21] on img "button" at bounding box center [975, 15] width 12 height 12
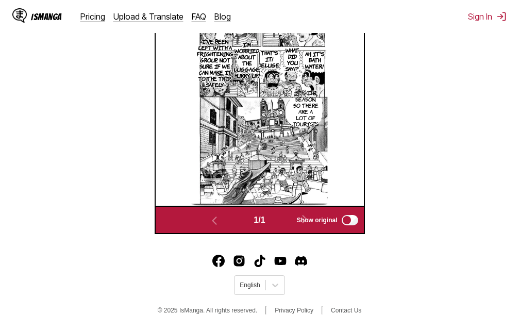
scroll to position [291, 0]
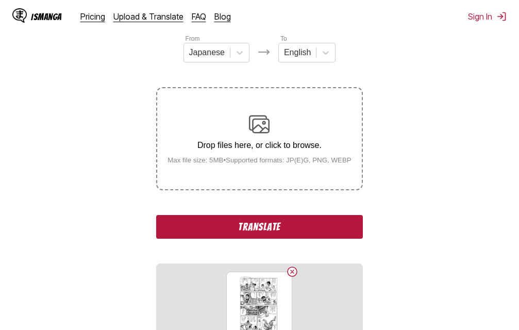
click at [253, 225] on button "Translate" at bounding box center [259, 227] width 206 height 24
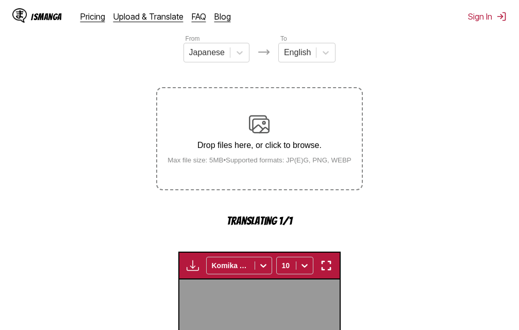
scroll to position [332, 0]
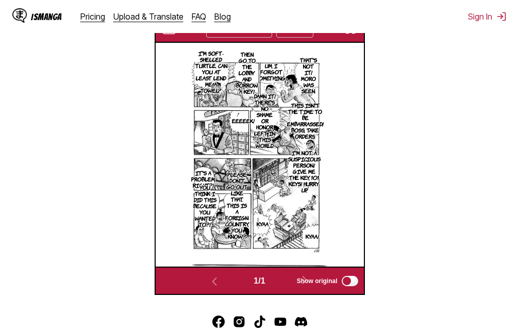
click at [349, 35] on img "button" at bounding box center [350, 29] width 12 height 12
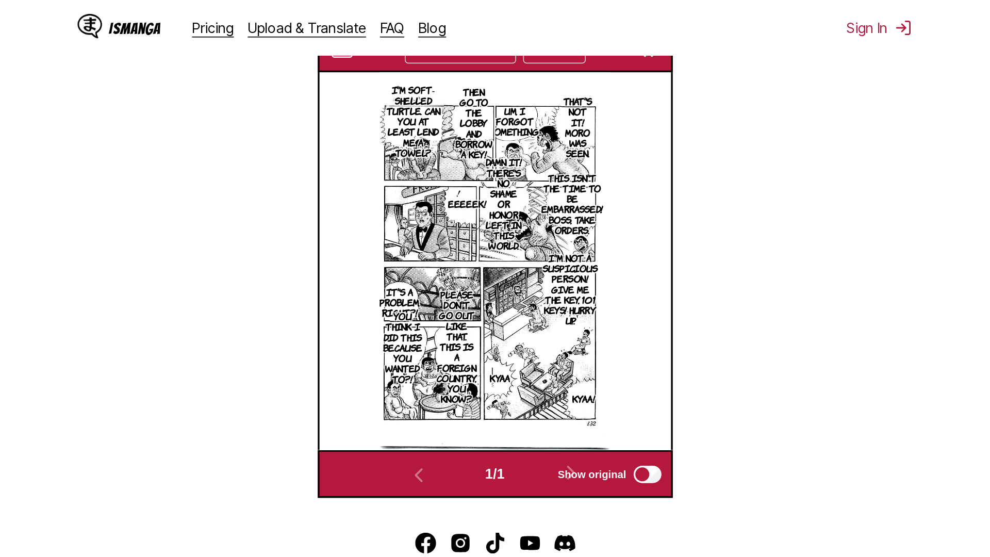
scroll to position [108, 0]
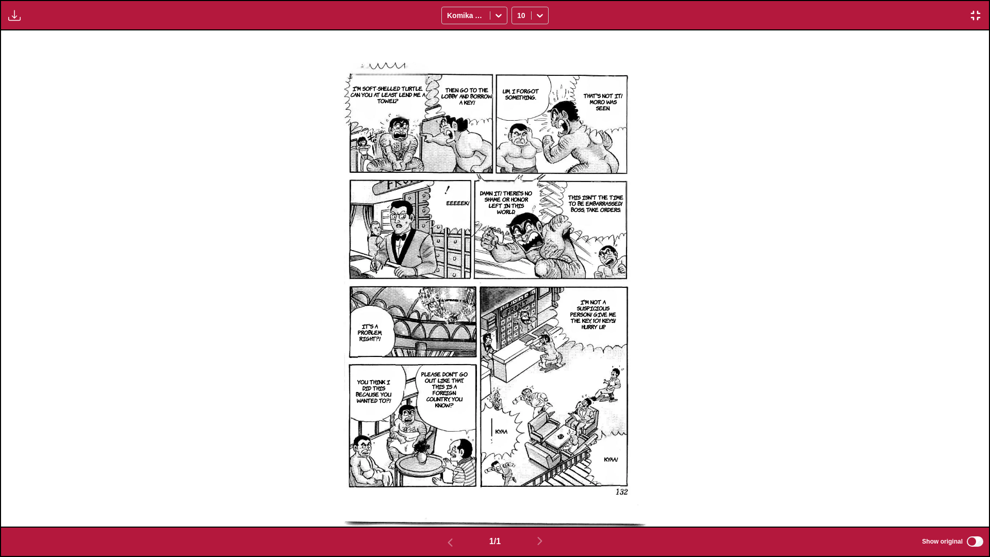
click at [519, 17] on img "button" at bounding box center [975, 15] width 12 height 12
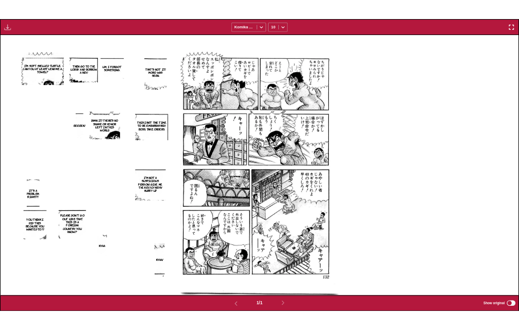
scroll to position [270, 0]
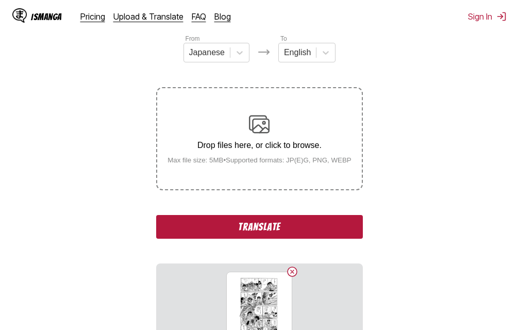
click at [259, 225] on button "Translate" at bounding box center [259, 227] width 206 height 24
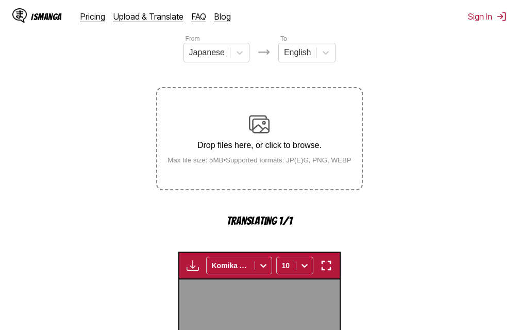
scroll to position [332, 0]
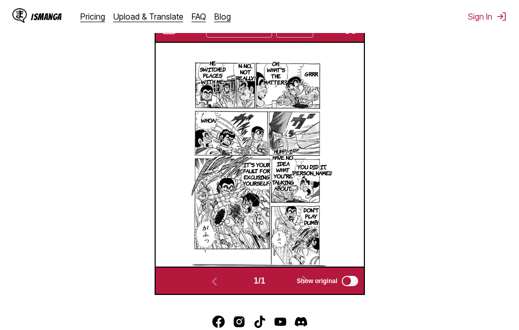
click at [351, 35] on img "button" at bounding box center [350, 29] width 12 height 12
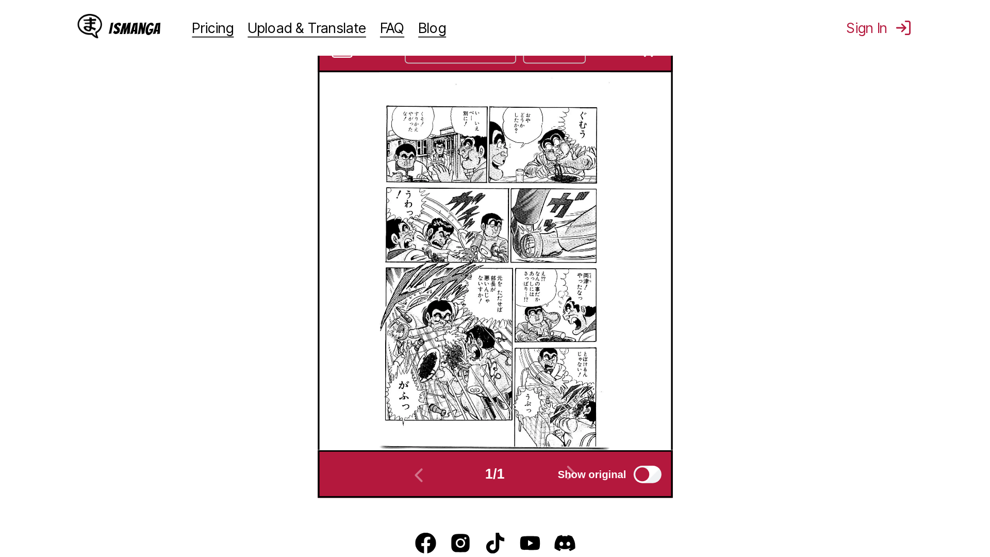
scroll to position [108, 0]
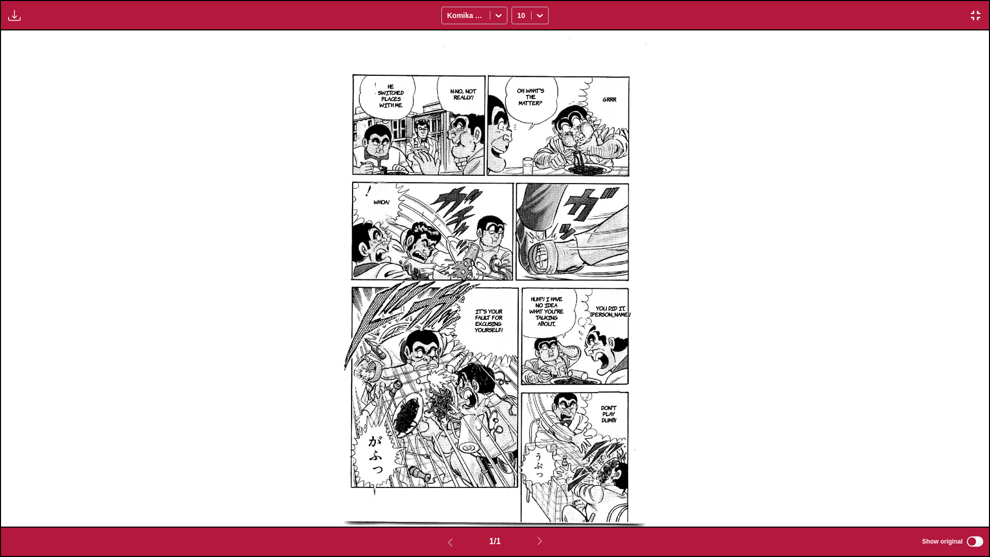
click at [519, 18] on img "button" at bounding box center [975, 15] width 12 height 12
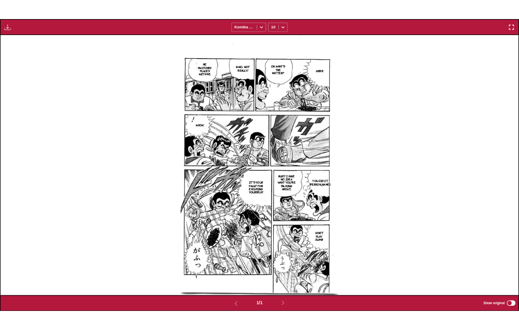
scroll to position [270, 0]
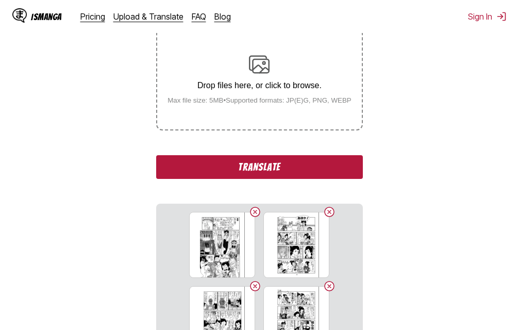
scroll to position [183, 0]
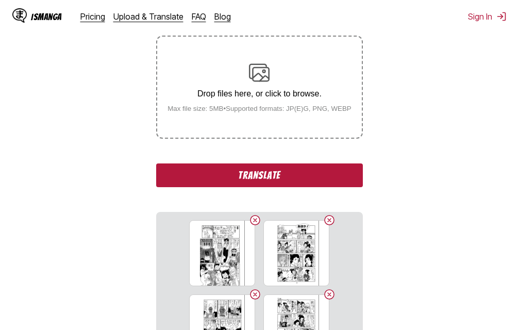
click at [256, 178] on button "Translate" at bounding box center [259, 175] width 206 height 24
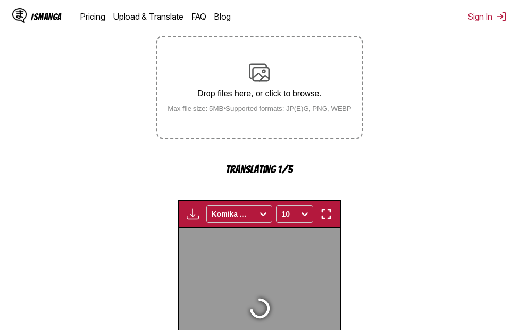
scroll to position [332, 0]
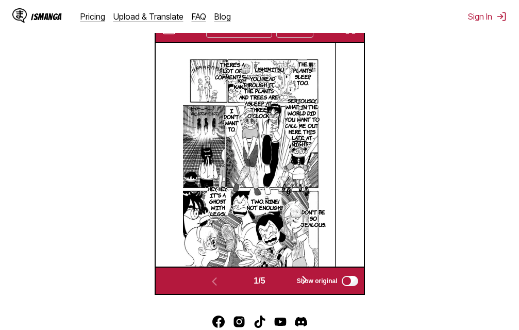
click at [350, 35] on img "button" at bounding box center [350, 29] width 12 height 12
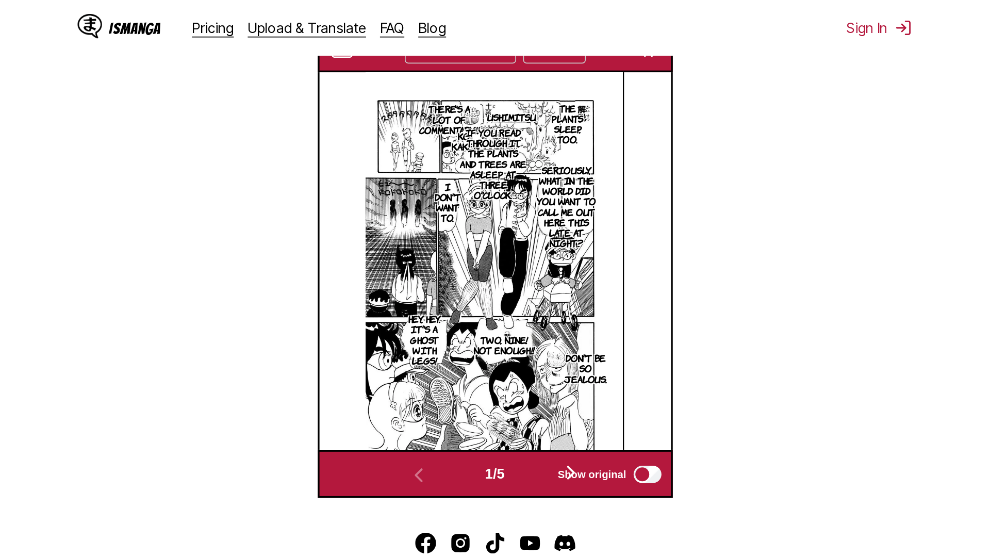
scroll to position [108, 0]
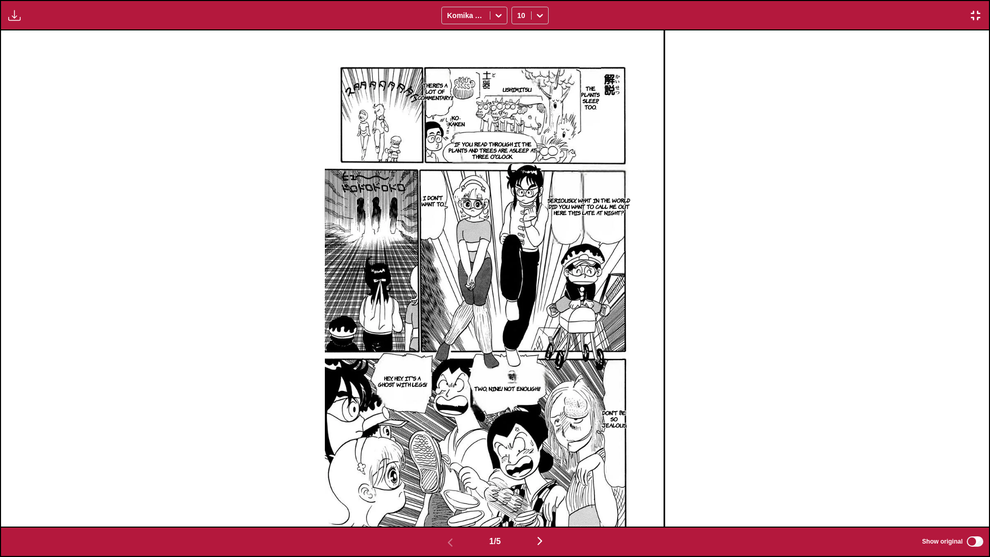
click at [519, 330] on img "button" at bounding box center [540, 541] width 12 height 12
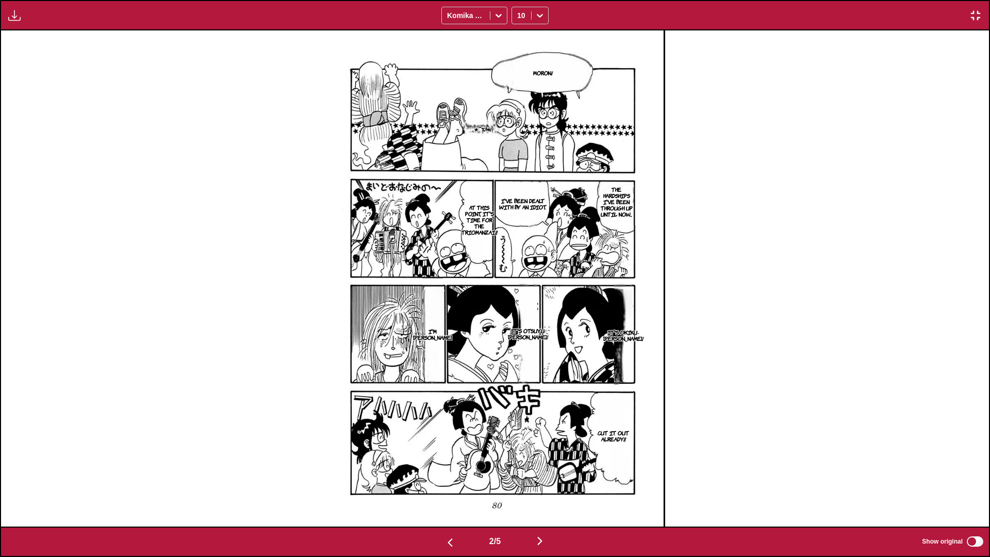
click at [519, 330] on img "button" at bounding box center [540, 541] width 12 height 12
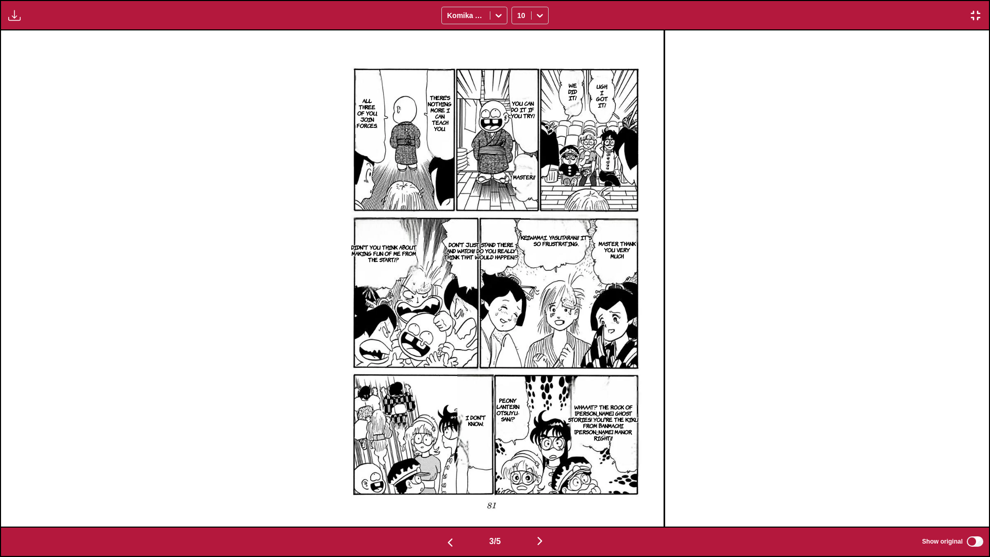
click at [519, 330] on img "button" at bounding box center [540, 541] width 12 height 12
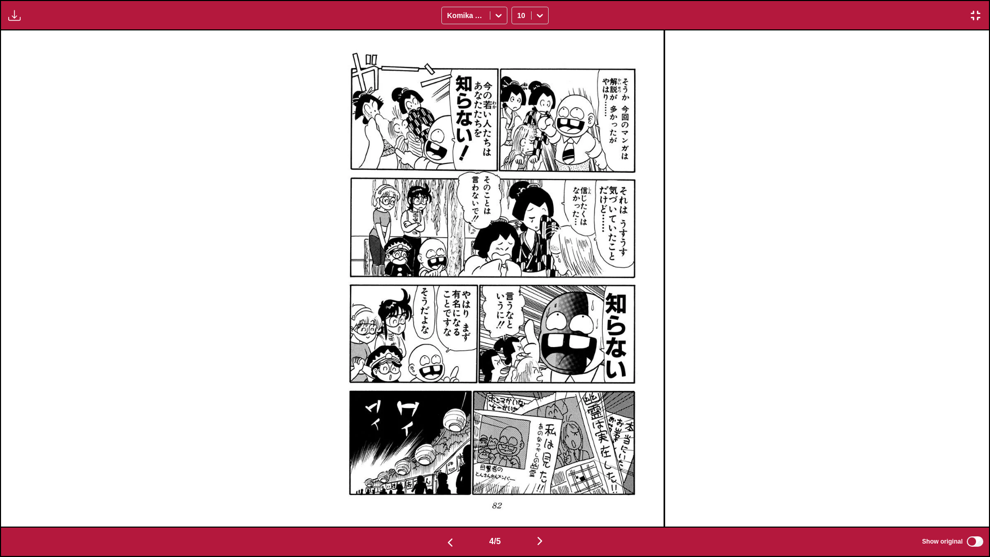
click at [519, 330] on img "button" at bounding box center [540, 541] width 12 height 12
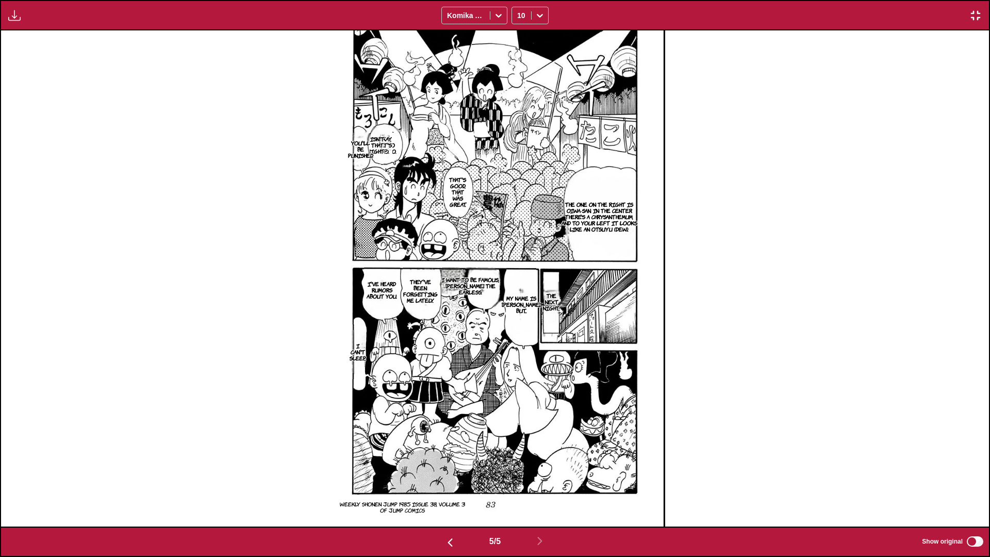
click at [519, 20] on img "button" at bounding box center [975, 15] width 12 height 12
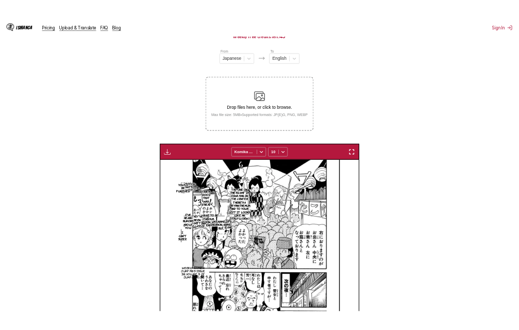
scroll to position [0, 833]
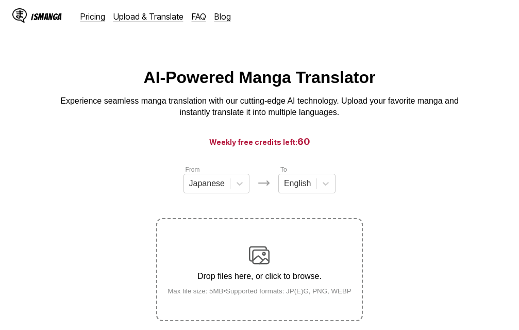
scroll to position [131, 0]
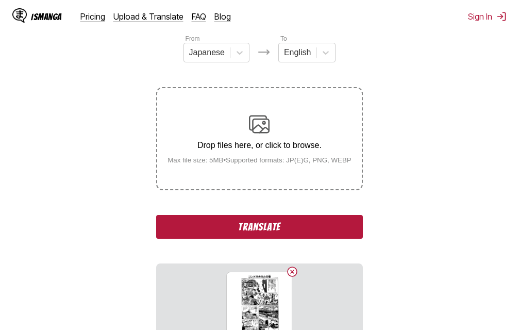
click at [272, 226] on button "Translate" at bounding box center [259, 227] width 206 height 24
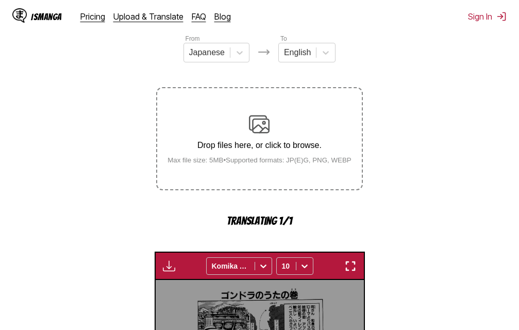
scroll to position [332, 0]
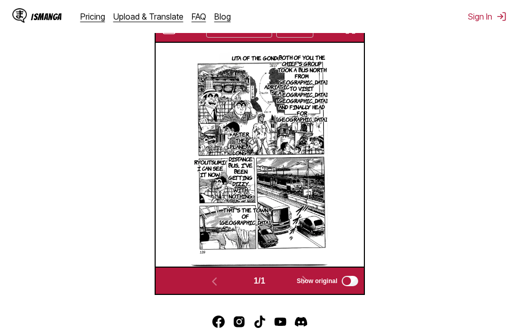
click at [352, 35] on img "button" at bounding box center [350, 29] width 12 height 12
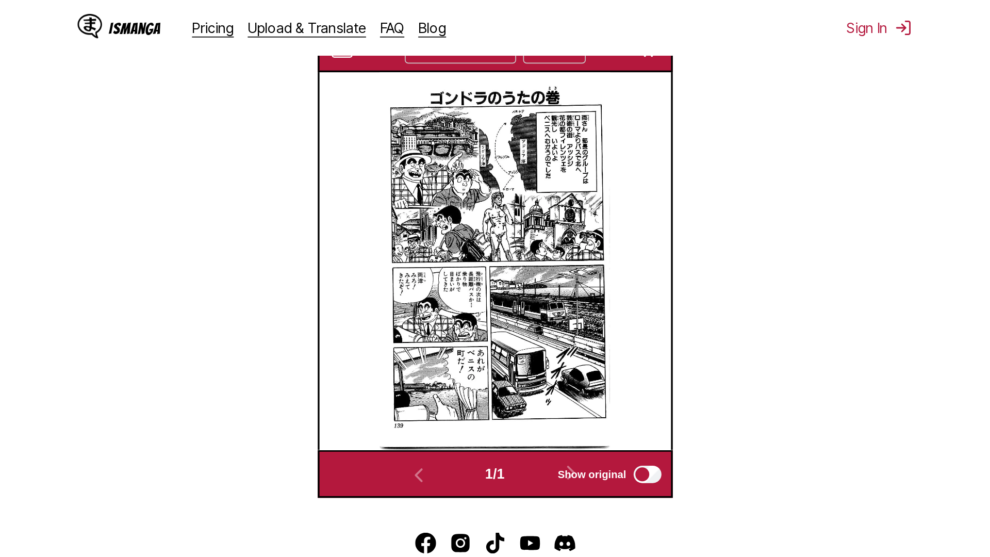
scroll to position [108, 0]
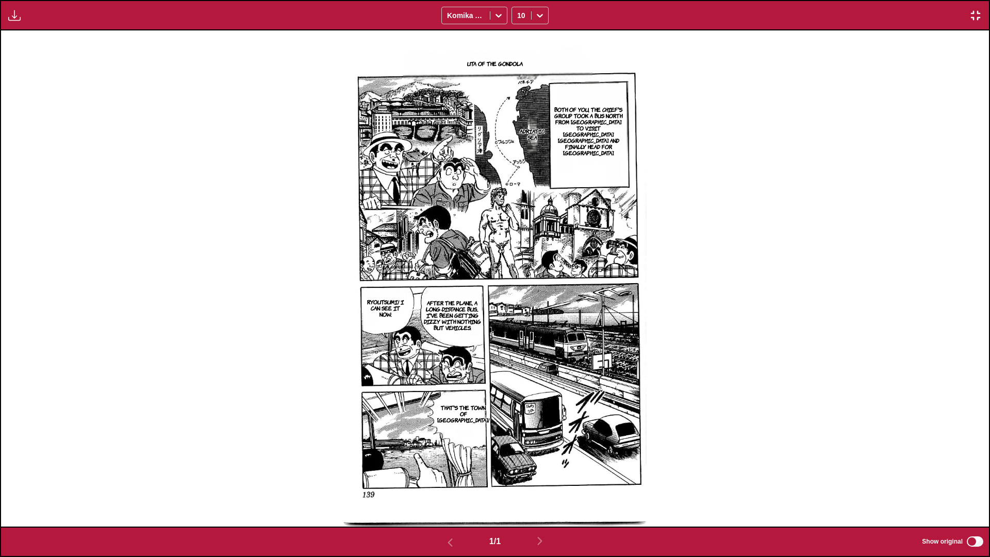
click at [519, 12] on button "button" at bounding box center [975, 15] width 19 height 13
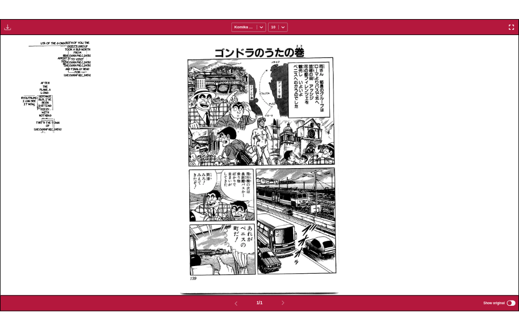
scroll to position [270, 0]
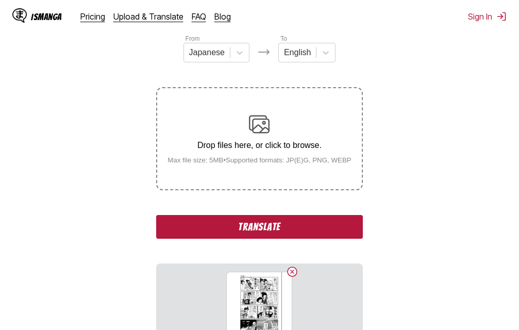
click at [298, 227] on button "Translate" at bounding box center [259, 227] width 206 height 24
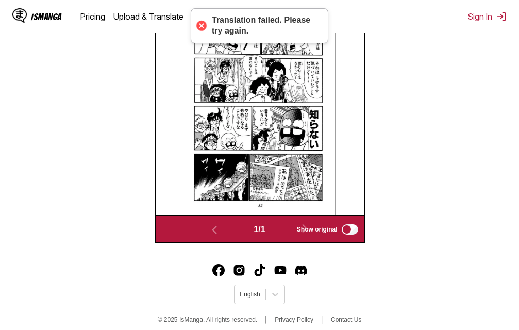
scroll to position [347, 0]
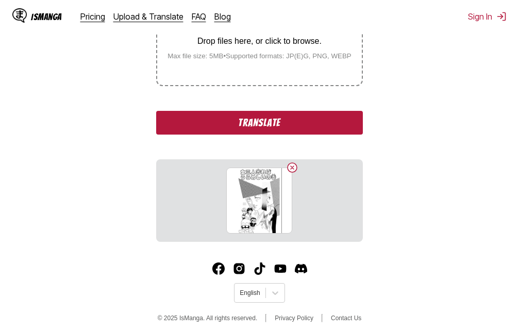
scroll to position [244, 0]
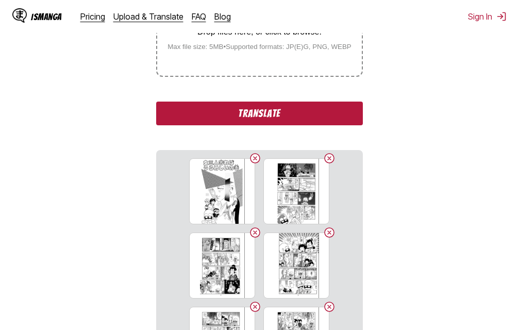
click at [262, 120] on button "Translate" at bounding box center [259, 114] width 206 height 24
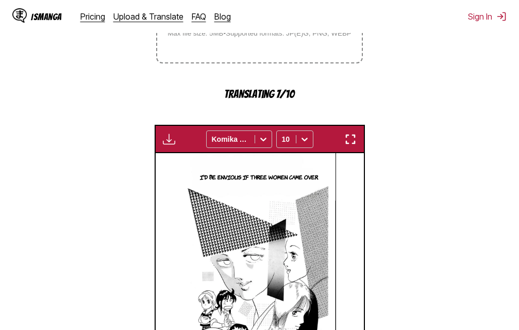
scroll to position [276, 0]
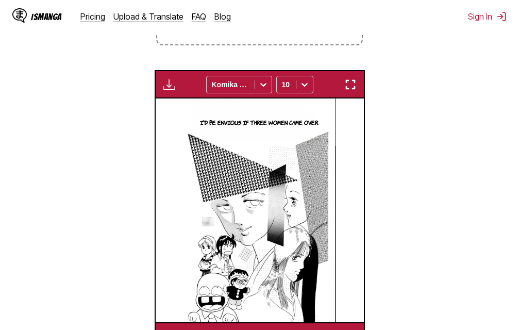
click at [357, 87] on button "button" at bounding box center [350, 84] width 19 height 13
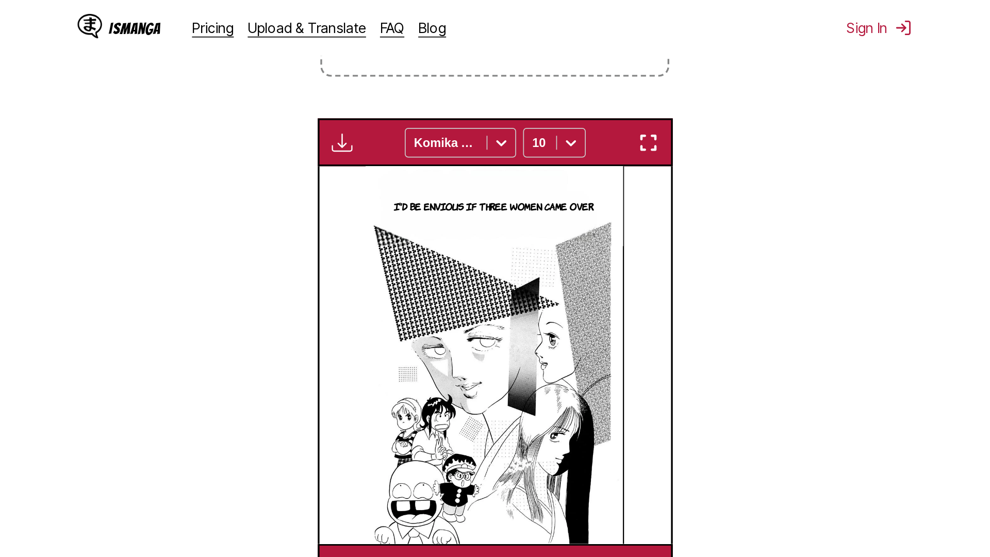
scroll to position [108, 0]
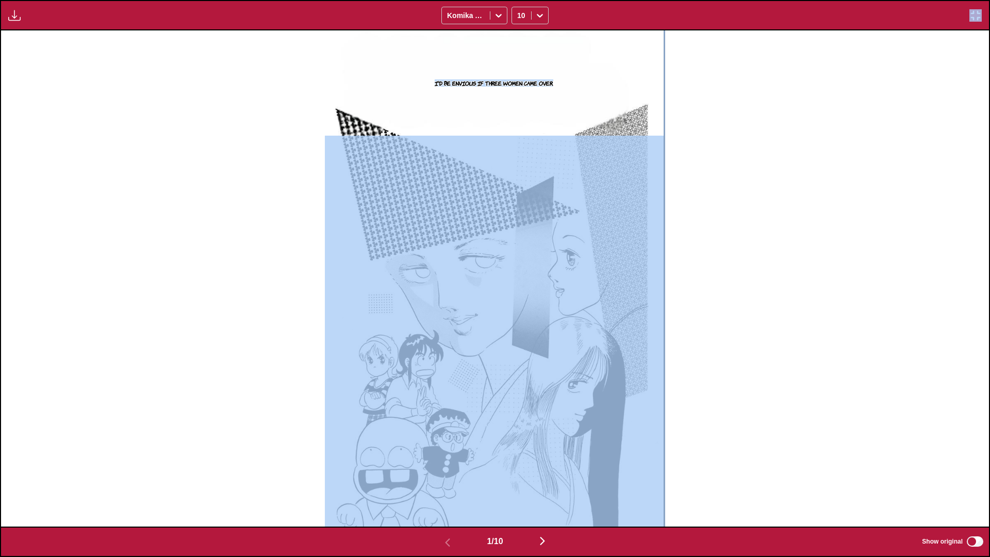
drag, startPoint x: 561, startPoint y: 32, endPoint x: 562, endPoint y: 27, distance: 5.3
click at [519, 27] on div "Available for premium users only Komika Axis 10 I'd be envious if three women c…" at bounding box center [495, 278] width 990 height 557
click at [519, 92] on section "I'd be envious if three women came over." at bounding box center [494, 82] width 339 height 105
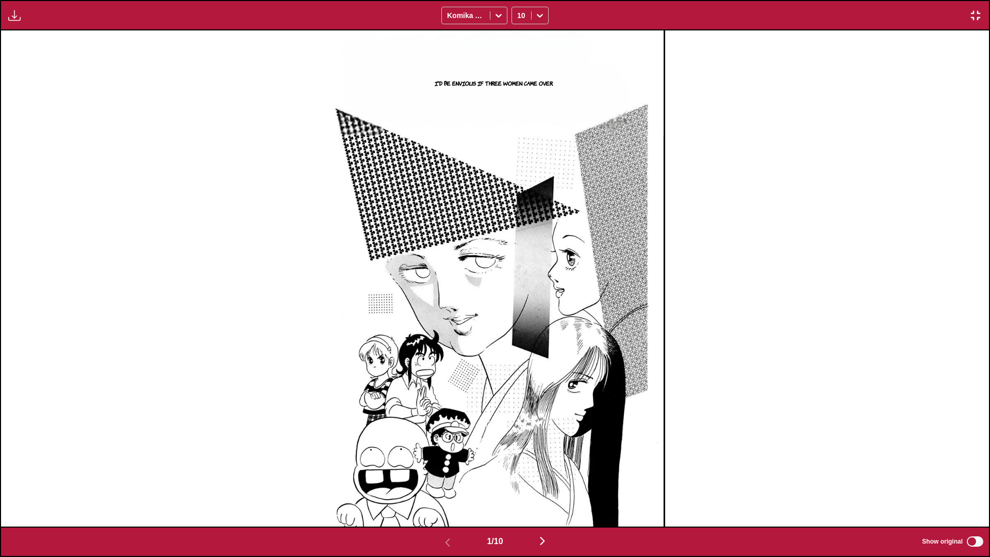
click at [519, 31] on section "I'd be envious if three women came over." at bounding box center [494, 82] width 339 height 105
click at [519, 330] on img "button" at bounding box center [542, 541] width 12 height 12
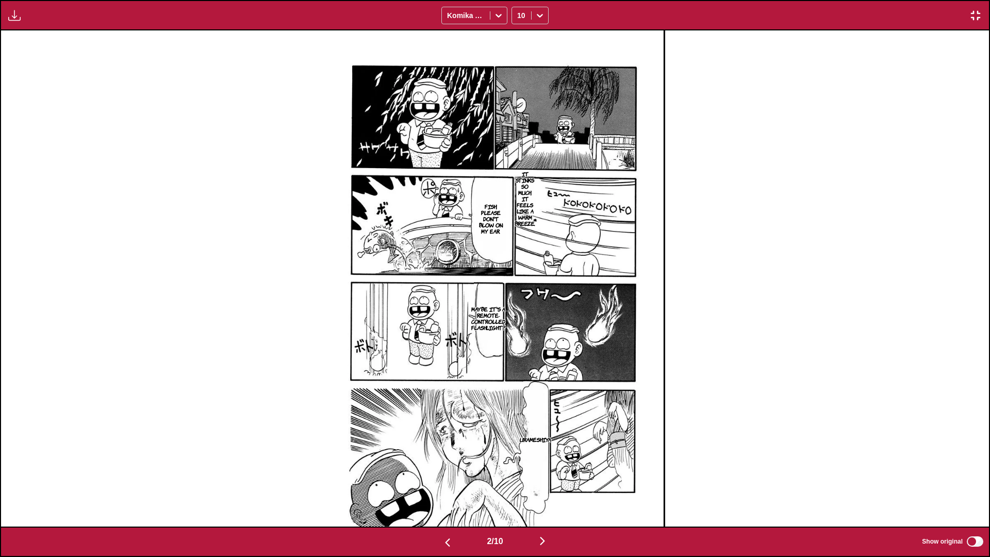
click at [519, 330] on img "button" at bounding box center [542, 541] width 12 height 12
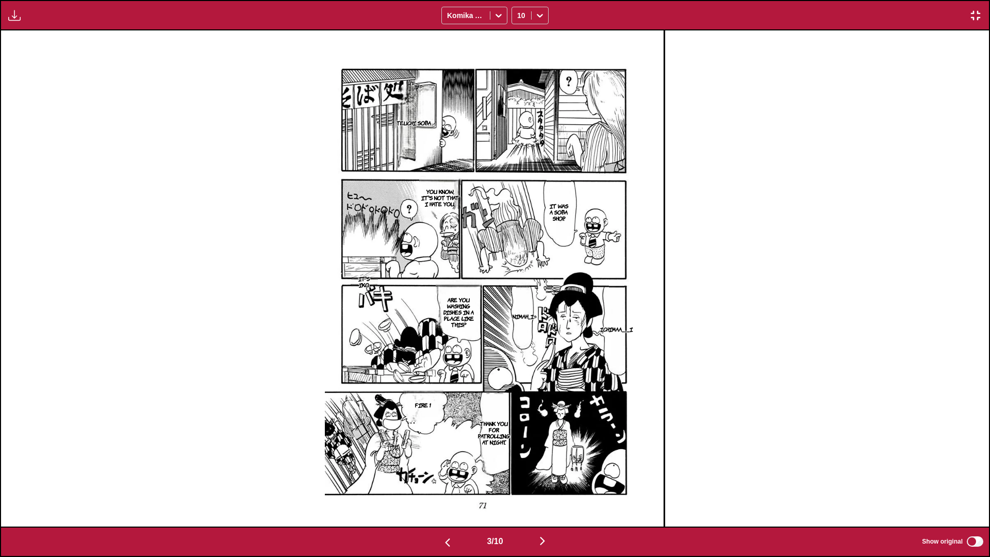
click at [519, 330] on img "button" at bounding box center [542, 541] width 12 height 12
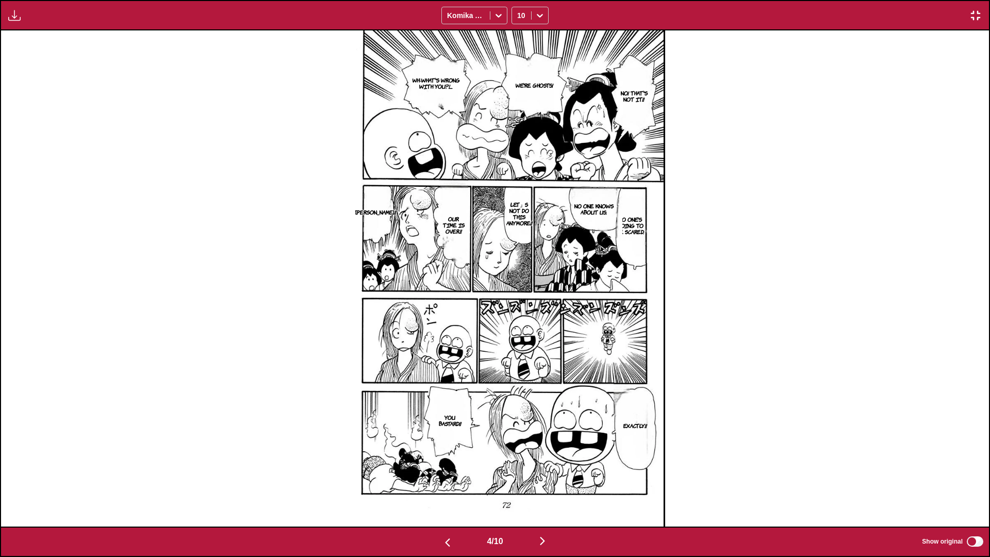
click at [519, 330] on img "button" at bounding box center [542, 541] width 12 height 12
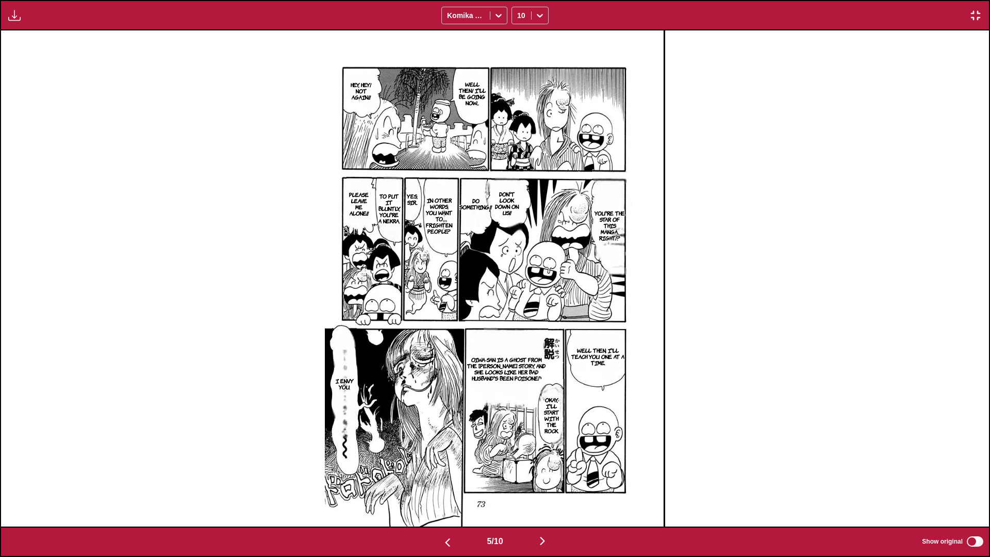
click at [519, 330] on img "button" at bounding box center [542, 541] width 12 height 12
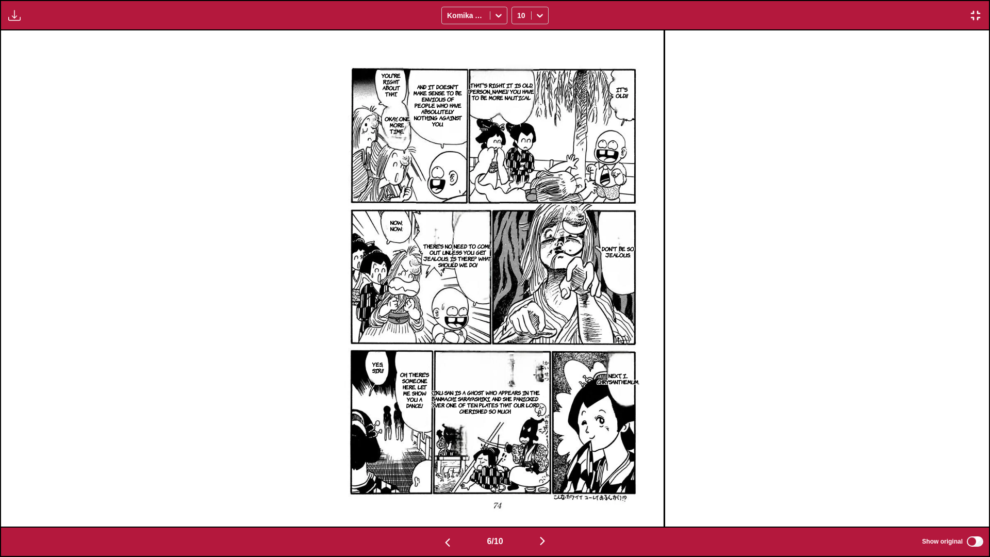
click at [519, 330] on img "button" at bounding box center [542, 541] width 12 height 12
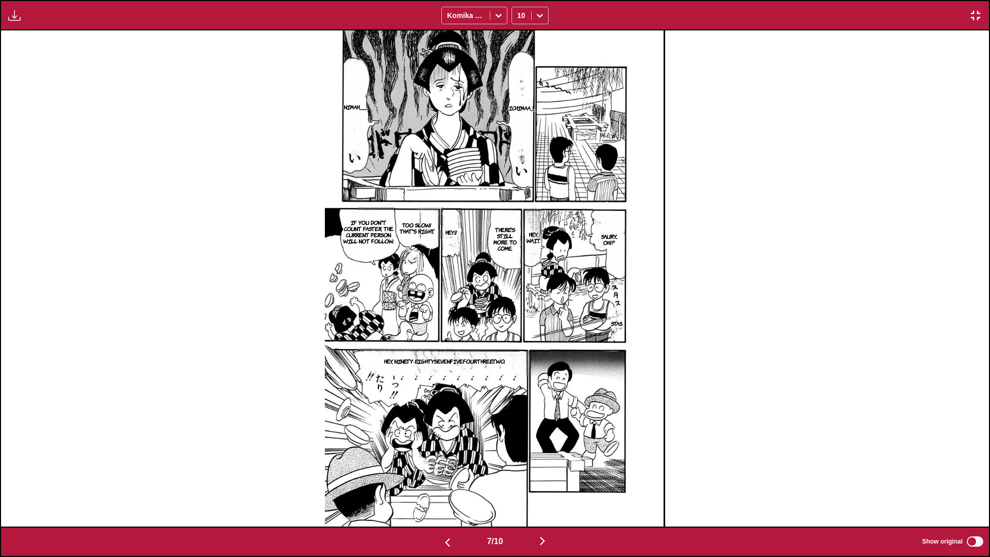
click at [519, 330] on img "button" at bounding box center [542, 541] width 12 height 12
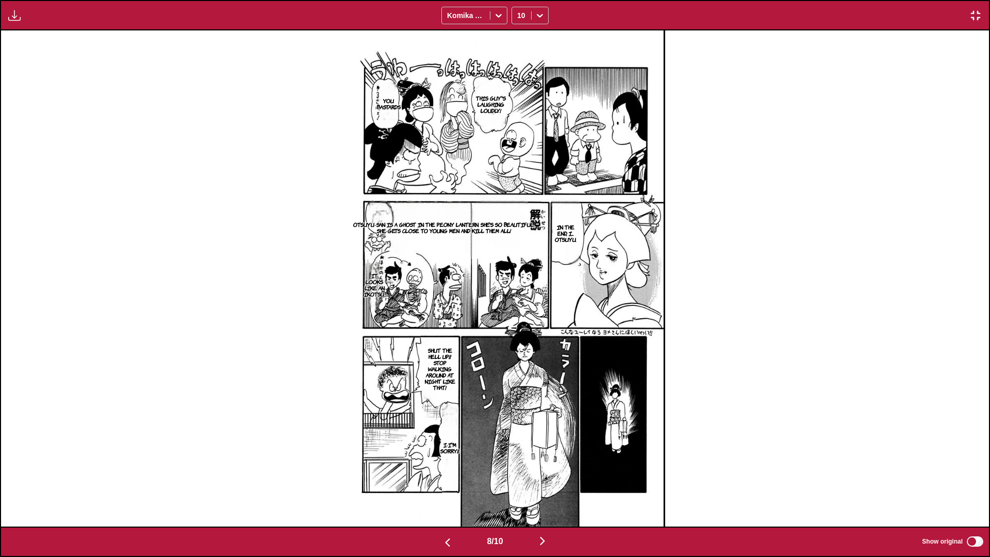
click at [519, 330] on img "button" at bounding box center [542, 541] width 12 height 12
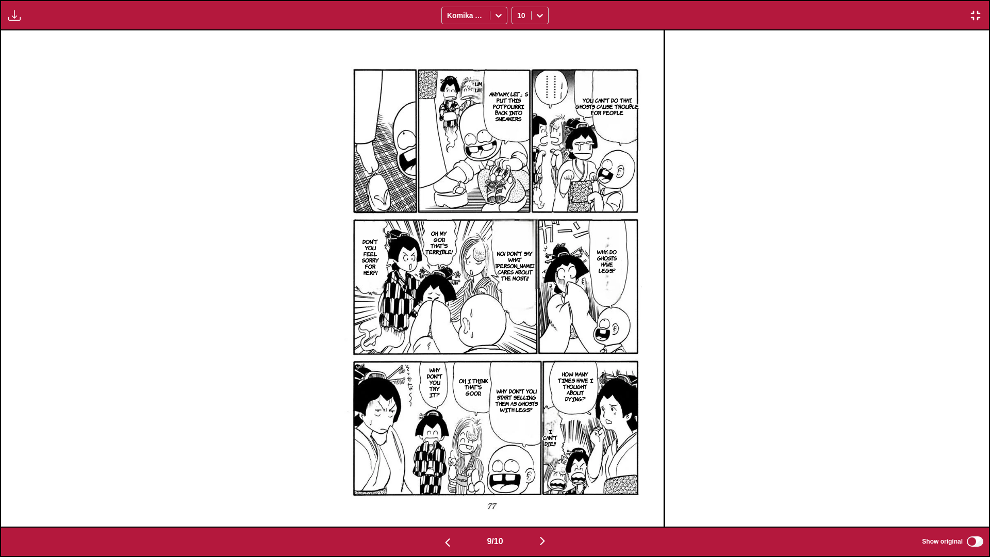
click at [519, 330] on img "button" at bounding box center [542, 541] width 12 height 12
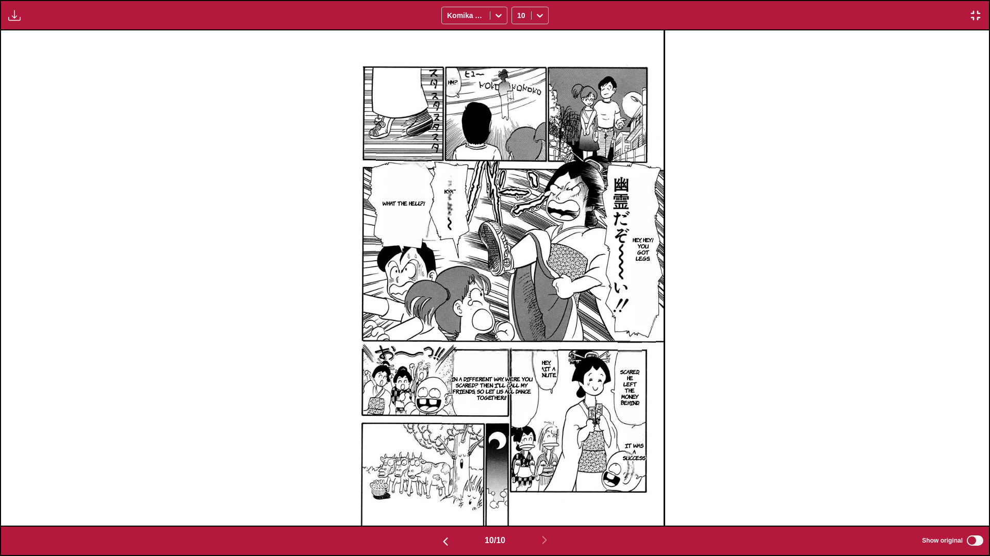
click at [519, 13] on img "button" at bounding box center [975, 15] width 12 height 12
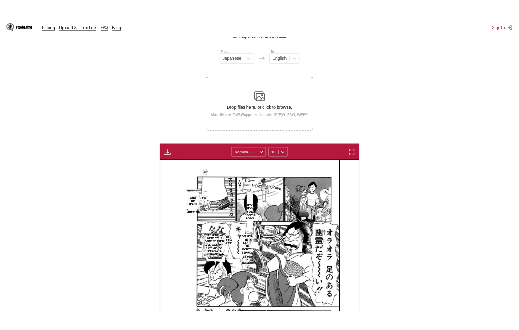
scroll to position [0, 1875]
